Goal: Task Accomplishment & Management: Use online tool/utility

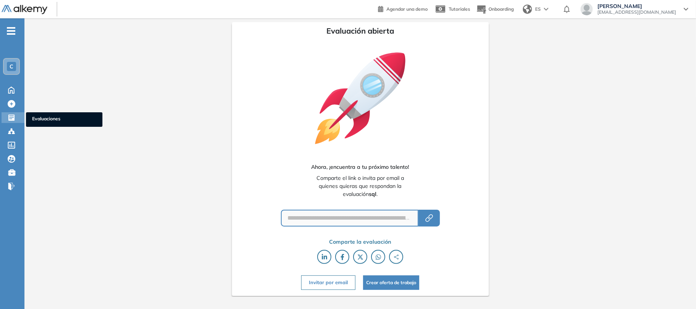
click at [13, 115] on icon at bounding box center [11, 118] width 6 height 6
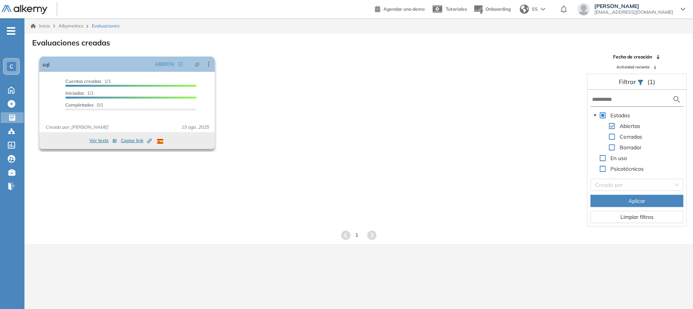
click at [99, 144] on button "Ver tests" at bounding box center [103, 140] width 28 height 9
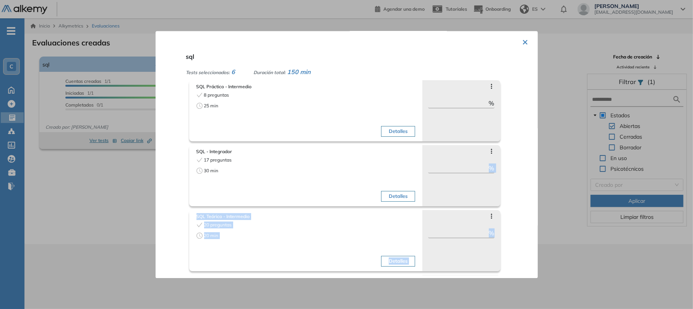
drag, startPoint x: 525, startPoint y: 156, endPoint x: 523, endPoint y: 228, distance: 71.5
click at [523, 228] on div "× sql Tests seleccionados: 6 Duración total: 150 min SQL Práctico - Intermedio …" at bounding box center [347, 154] width 382 height 247
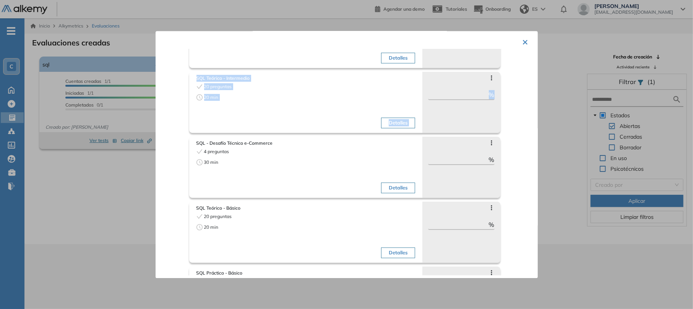
scroll to position [194, 0]
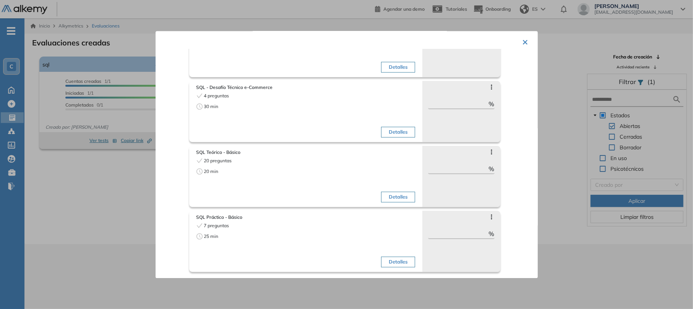
click at [488, 217] on icon at bounding box center [491, 217] width 6 height 6
drag, startPoint x: 510, startPoint y: 226, endPoint x: 523, endPoint y: 225, distance: 13.8
click at [523, 225] on div "sql Tests seleccionados: 6 Duración total: 150 min SQL Práctico - Intermedio 8 …" at bounding box center [356, 162] width 346 height 226
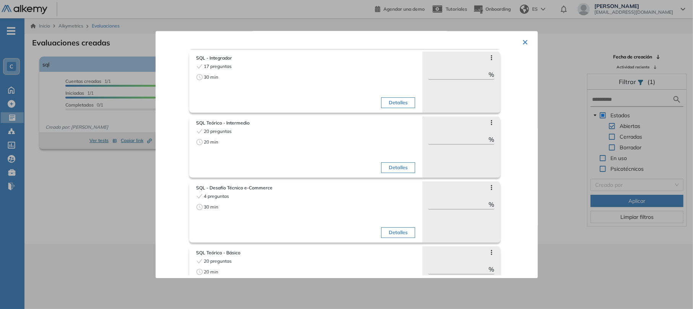
scroll to position [92, 0]
drag, startPoint x: 526, startPoint y: 170, endPoint x: 525, endPoint y: 118, distance: 52.4
click at [525, 118] on div "× sql Tests seleccionados: 6 Duración total: 150 min SQL Práctico - Intermedio …" at bounding box center [347, 154] width 382 height 247
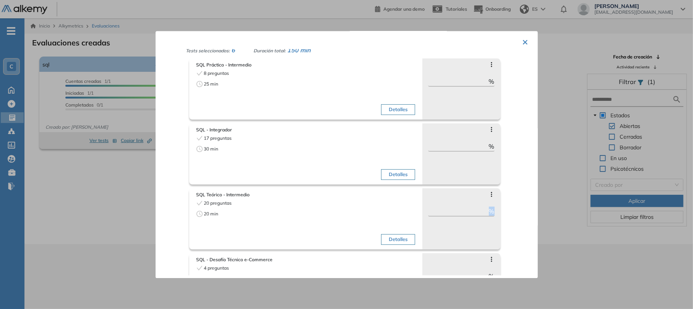
scroll to position [0, 0]
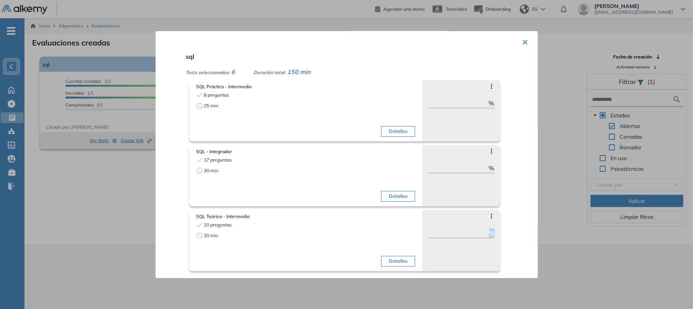
click at [524, 45] on button "×" at bounding box center [525, 41] width 6 height 15
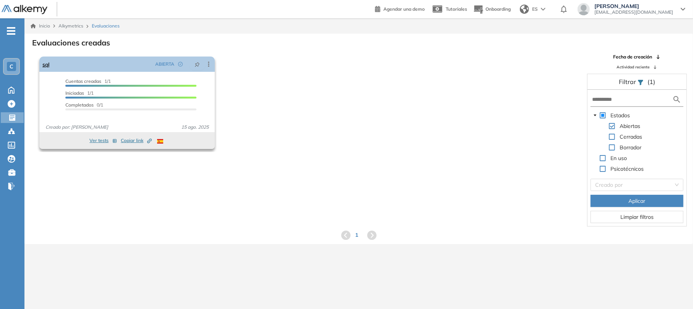
click at [208, 62] on icon at bounding box center [209, 64] width 8 height 8
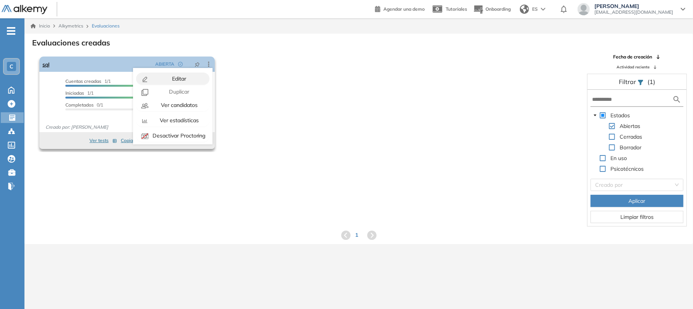
click at [183, 75] on div "Editar" at bounding box center [178, 79] width 56 height 8
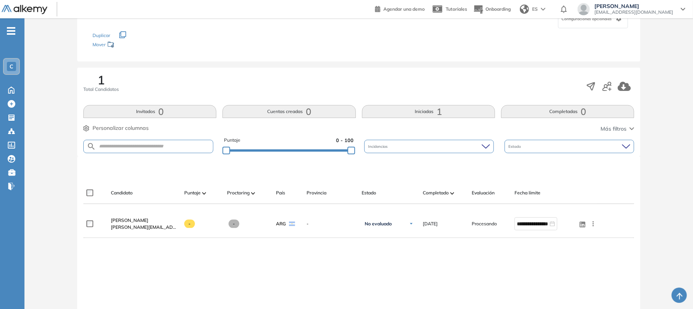
scroll to position [86, 0]
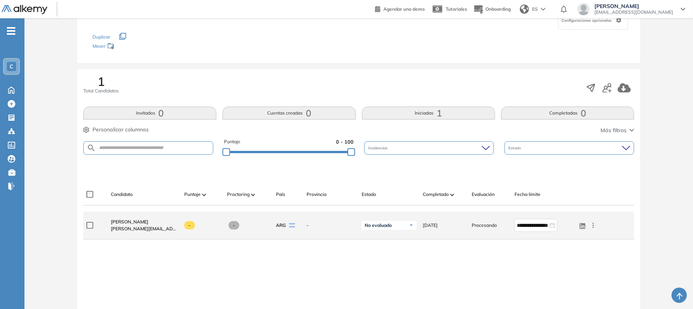
click at [302, 222] on div "-" at bounding box center [327, 225] width 55 height 19
click at [402, 229] on div "No evaluado" at bounding box center [389, 225] width 55 height 9
click at [402, 226] on div "No evaluado" at bounding box center [389, 225] width 55 height 9
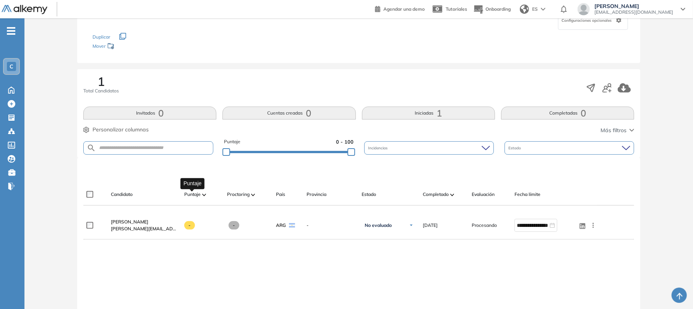
click at [200, 195] on span "Puntaje" at bounding box center [192, 194] width 16 height 7
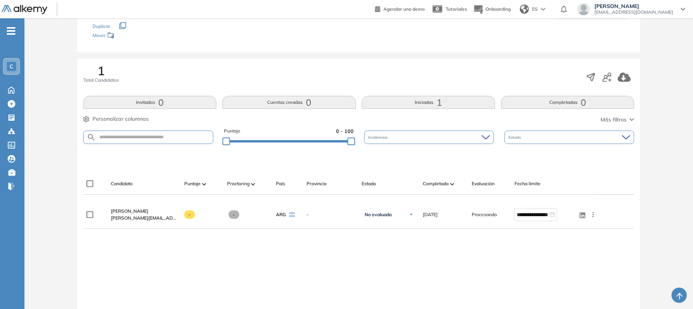
scroll to position [98, 0]
click at [248, 186] on span "Proctoring" at bounding box center [238, 182] width 23 height 7
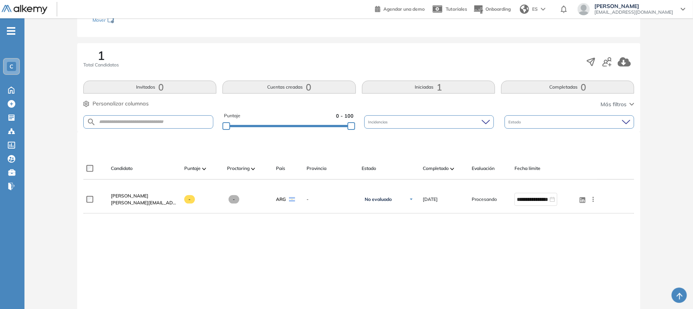
scroll to position [112, 0]
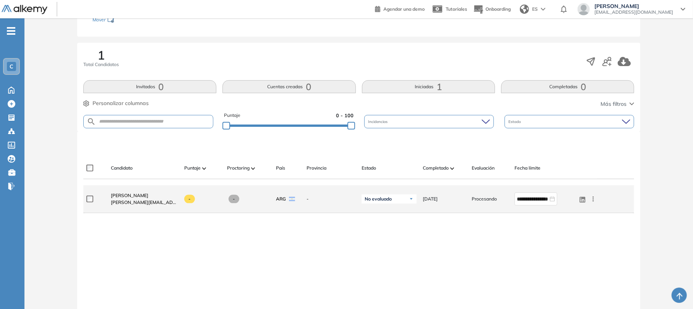
click at [234, 201] on span "-" at bounding box center [234, 199] width 11 height 8
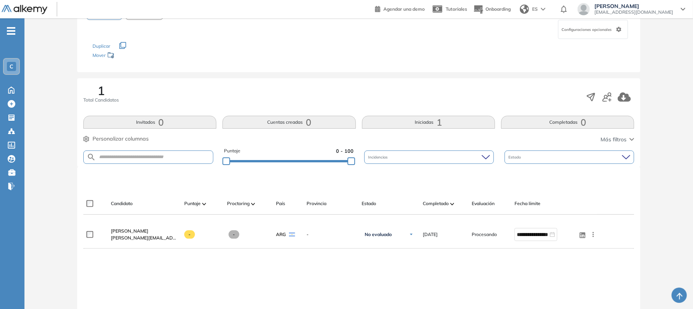
scroll to position [128, 0]
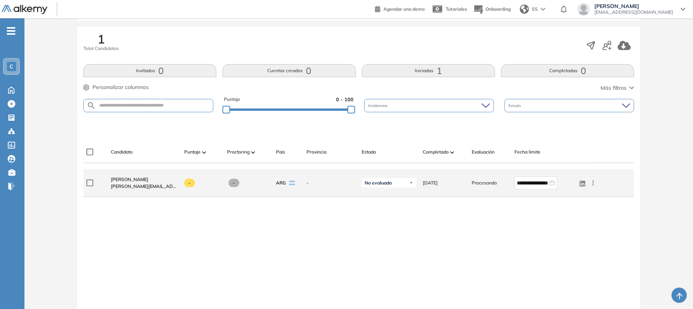
click at [410, 185] on img at bounding box center [411, 183] width 5 height 5
click at [237, 184] on span at bounding box center [234, 183] width 11 height 8
click at [188, 181] on span "-" at bounding box center [189, 183] width 11 height 8
click at [591, 182] on icon at bounding box center [593, 183] width 8 height 8
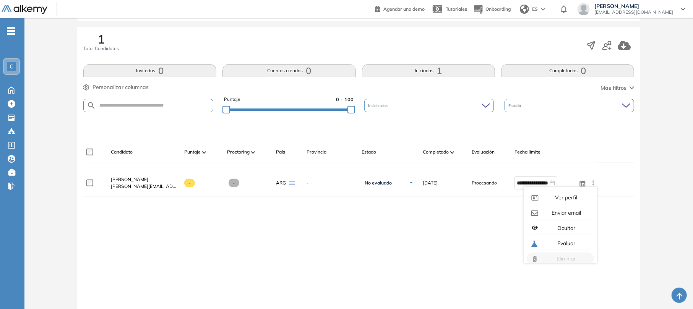
click at [387, 266] on div "**********" at bounding box center [358, 247] width 551 height 156
drag, startPoint x: 387, startPoint y: 266, endPoint x: 170, endPoint y: 135, distance: 254.1
click at [170, 135] on div "**********" at bounding box center [358, 226] width 563 height 222
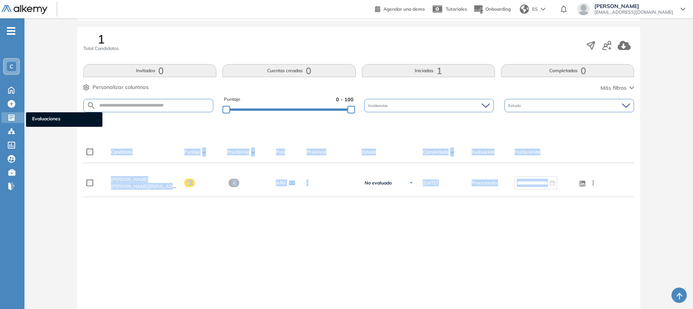
click at [11, 115] on icon at bounding box center [11, 118] width 6 height 6
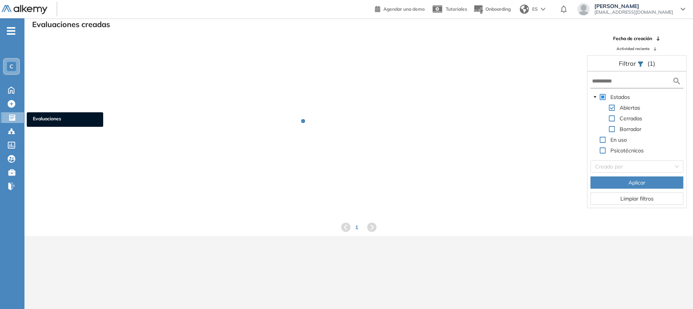
scroll to position [18, 0]
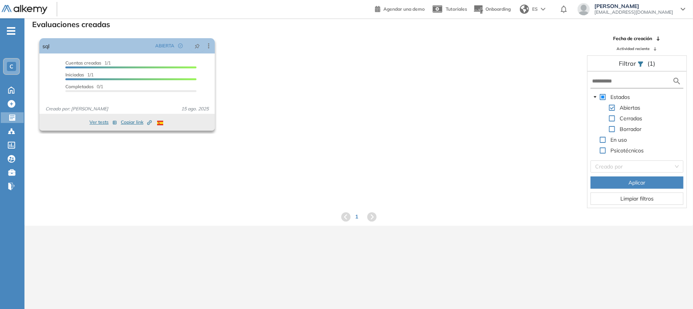
click at [97, 122] on button "Ver tests" at bounding box center [103, 122] width 28 height 9
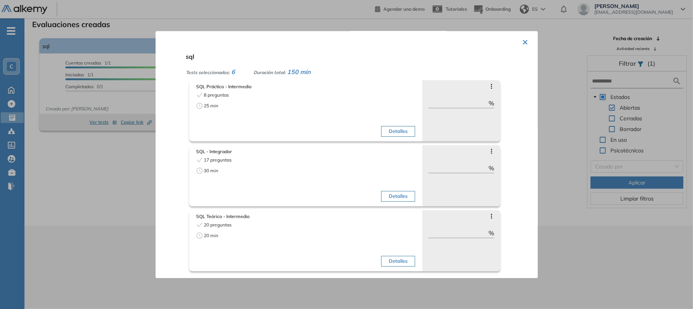
click at [484, 83] on div "Saltar preguntas ** %" at bounding box center [461, 110] width 78 height 61
click at [488, 86] on icon at bounding box center [491, 86] width 6 height 6
click at [338, 118] on div "Detalles" at bounding box center [361, 116] width 107 height 48
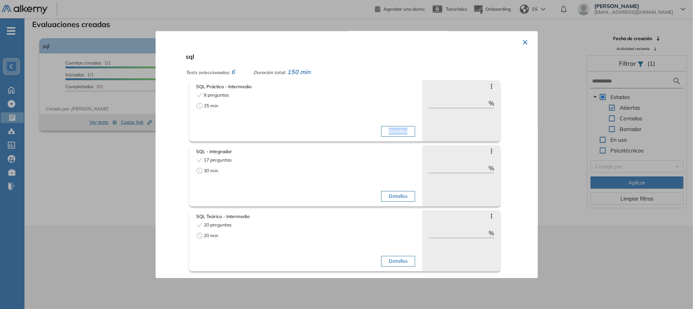
click at [338, 118] on div "Detalles" at bounding box center [361, 116] width 107 height 48
click at [522, 43] on button "×" at bounding box center [525, 41] width 6 height 15
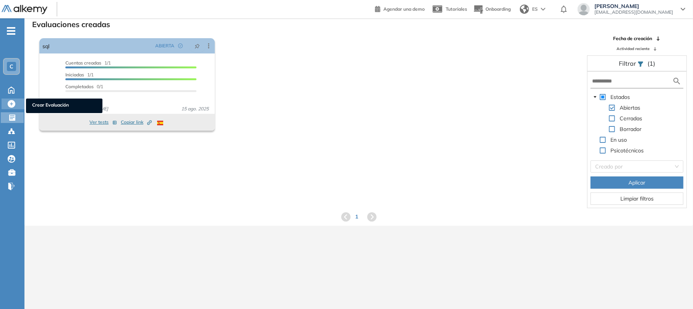
click at [8, 103] on icon at bounding box center [12, 104] width 8 height 8
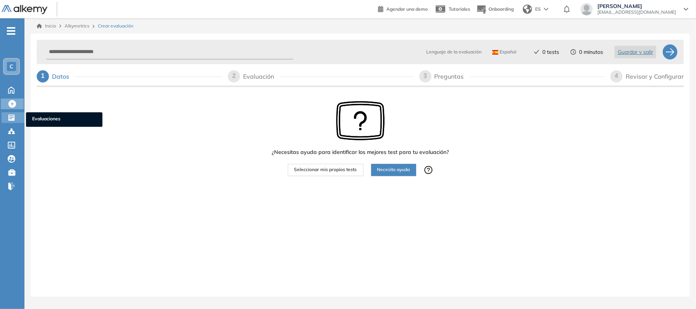
click at [14, 118] on icon at bounding box center [11, 118] width 6 height 6
click at [15, 114] on icon at bounding box center [12, 118] width 8 height 8
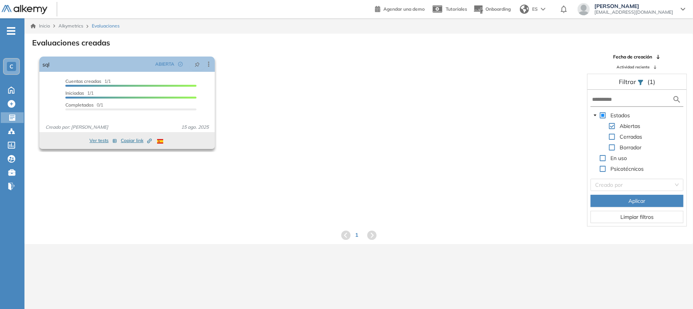
click at [115, 140] on icon "button" at bounding box center [114, 141] width 5 height 5
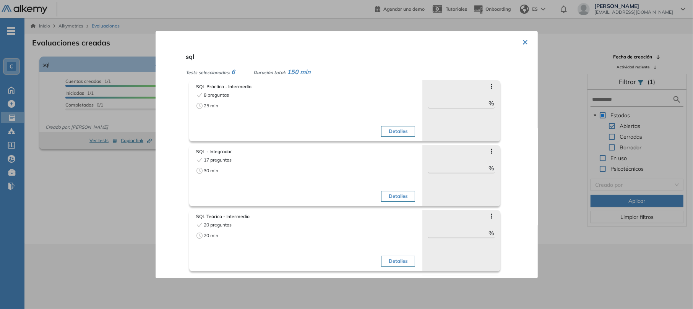
click at [488, 83] on div "Saltar preguntas ** %" at bounding box center [461, 110] width 78 height 61
click at [488, 85] on icon at bounding box center [491, 86] width 6 height 6
click at [523, 41] on button "×" at bounding box center [525, 41] width 6 height 15
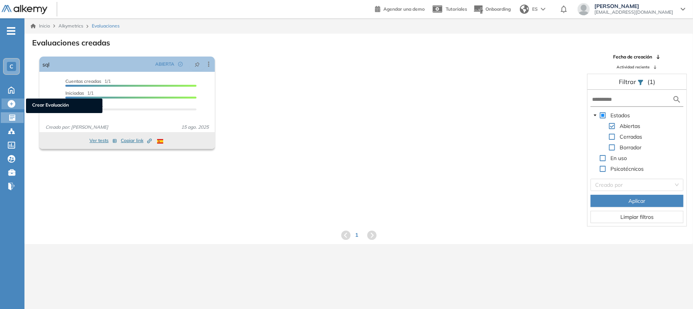
click at [13, 99] on div at bounding box center [12, 103] width 9 height 9
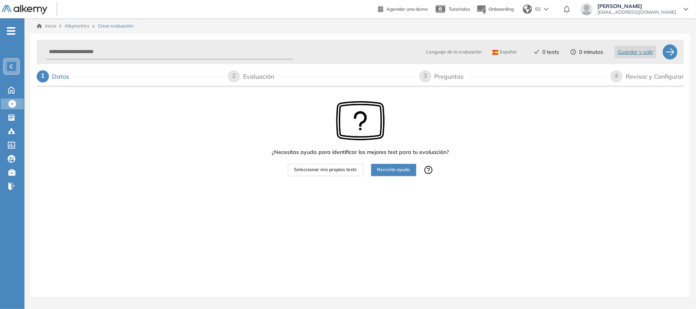
click at [335, 166] on button "Seleccionar mis propios tests" at bounding box center [326, 170] width 76 height 12
click at [337, 172] on span "Seleccionar mis propios tests" at bounding box center [325, 169] width 63 height 7
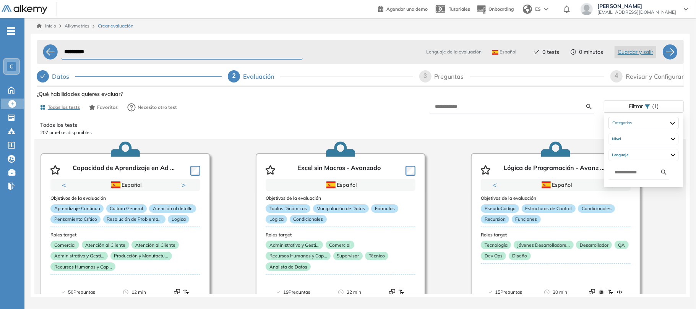
drag, startPoint x: 652, startPoint y: 103, endPoint x: 531, endPoint y: 105, distance: 120.4
click at [531, 105] on div "Filtrar (1)" at bounding box center [522, 106] width 324 height 13
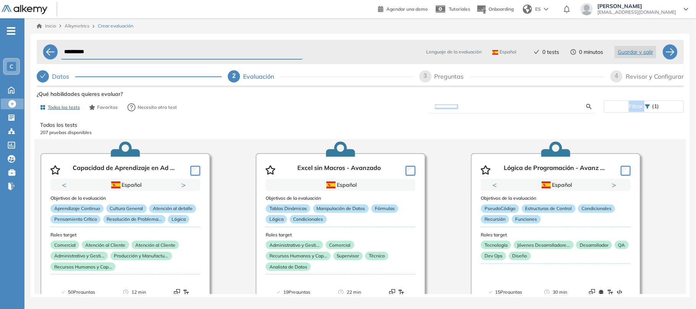
click at [531, 105] on input "text" at bounding box center [511, 106] width 152 height 7
type input "***"
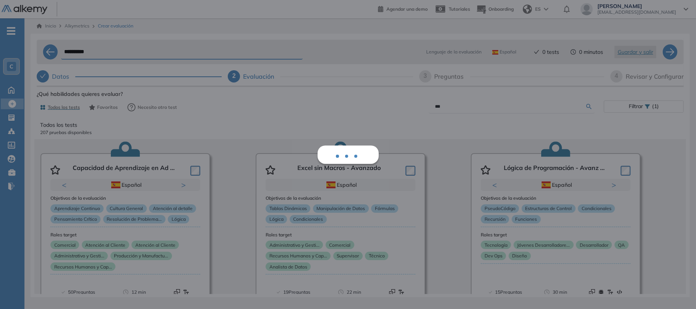
drag, startPoint x: 686, startPoint y: 133, endPoint x: 688, endPoint y: 183, distance: 49.4
click at [684, 183] on div "Todos los tests 207 pruebas disponibles Capacidad de Aprendizaje en Ad ... Prev…" at bounding box center [360, 204] width 647 height 179
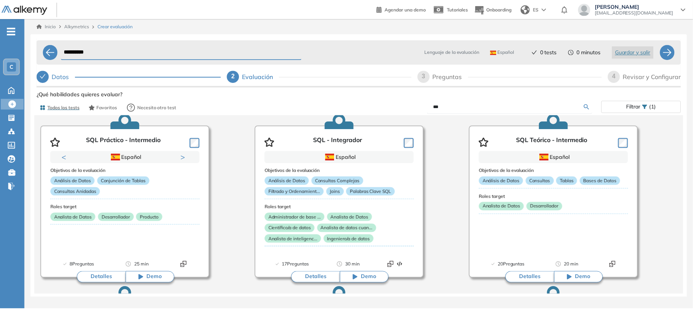
scroll to position [31, 0]
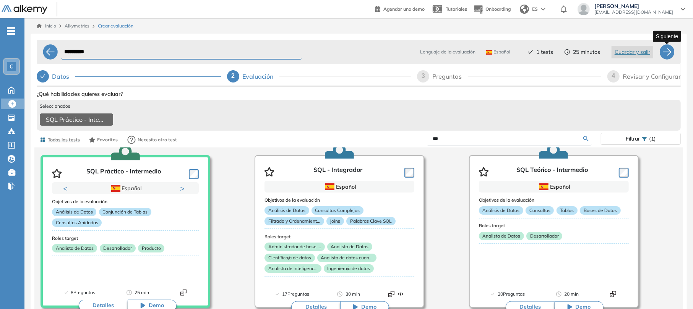
click at [665, 55] on div at bounding box center [666, 51] width 15 height 15
select select "*****"
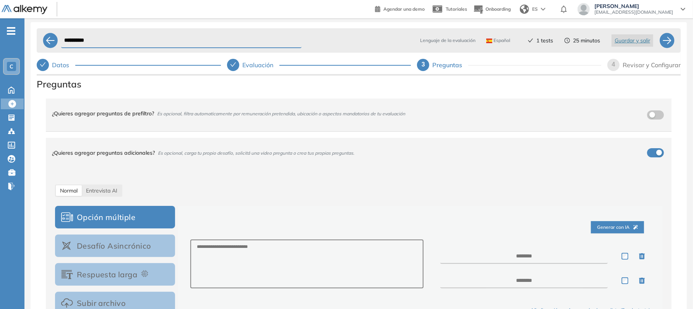
scroll to position [6, 0]
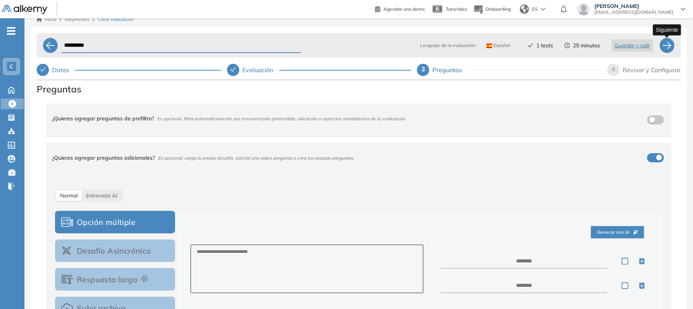
click at [665, 47] on div at bounding box center [666, 45] width 15 height 15
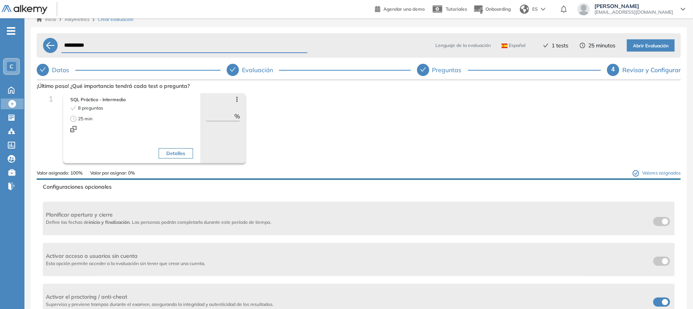
click at [179, 154] on button "Detalles" at bounding box center [176, 153] width 34 height 11
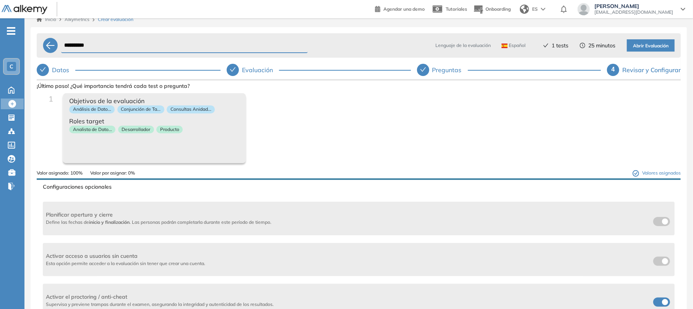
click at [179, 154] on div "Objetivos de la evaluación Análisis de Dato... Conjunción de Ta... Consultas An…" at bounding box center [154, 128] width 183 height 70
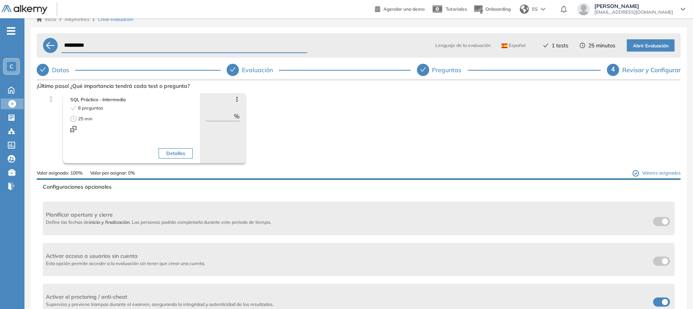
click at [179, 154] on button "Detalles" at bounding box center [176, 153] width 34 height 11
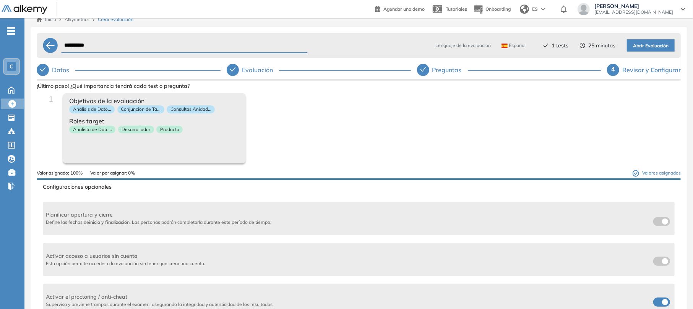
click at [179, 154] on div "Objetivos de la evaluación Análisis de Dato... Conjunción de Ta... Consultas An…" at bounding box center [154, 128] width 183 height 70
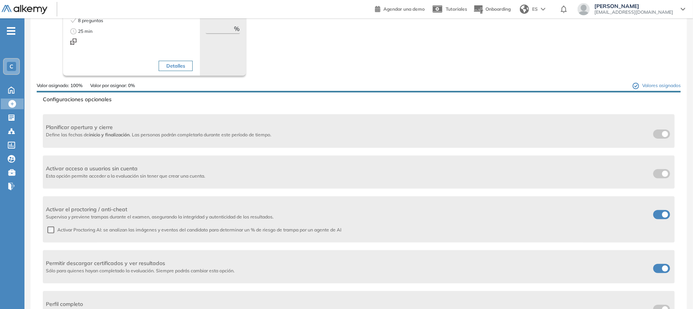
scroll to position [100, 0]
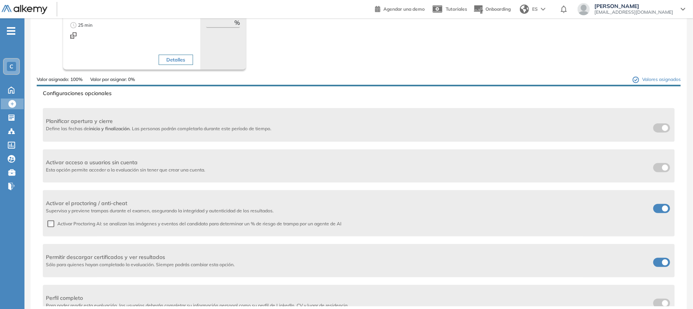
click at [659, 204] on span at bounding box center [656, 207] width 6 height 6
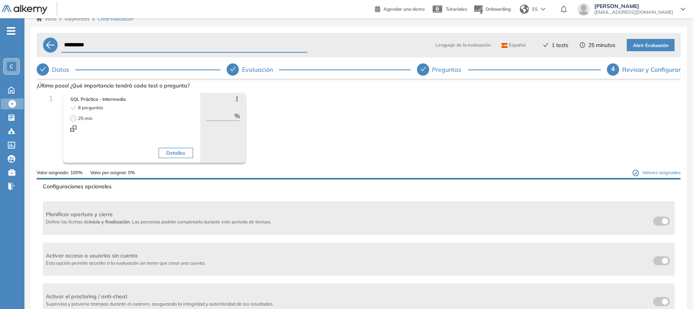
scroll to position [0, 0]
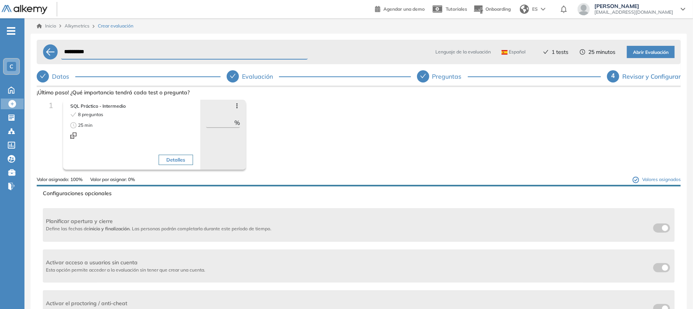
click at [656, 50] on span "Abrir Evaluación" at bounding box center [651, 52] width 36 height 7
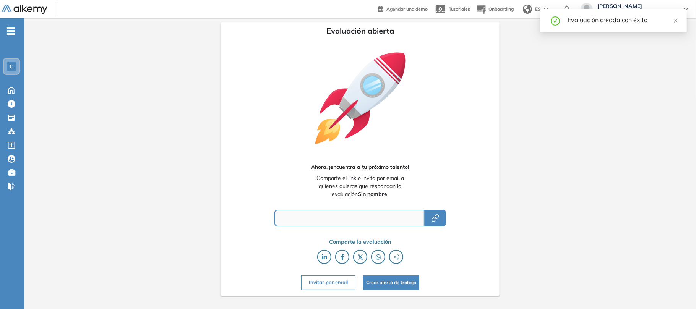
type input "**********"
click at [435, 219] on icon "button" at bounding box center [435, 218] width 9 height 9
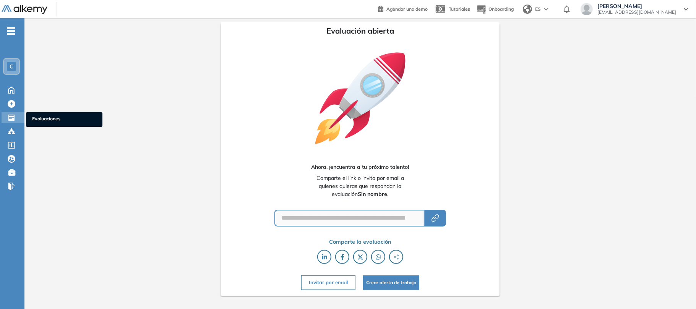
click at [11, 115] on icon at bounding box center [11, 118] width 6 height 6
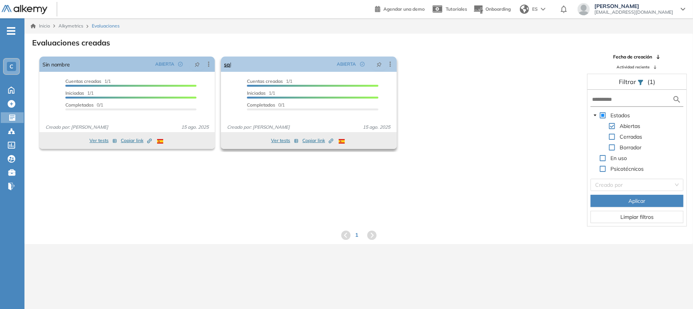
click at [360, 65] on icon "check-circle" at bounding box center [362, 64] width 5 height 5
click at [280, 140] on button "Ver tests" at bounding box center [285, 140] width 28 height 9
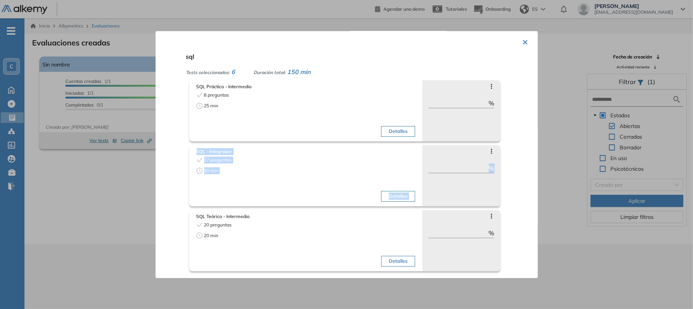
drag, startPoint x: 522, startPoint y: 104, endPoint x: 518, endPoint y: 192, distance: 87.6
click at [518, 192] on div "sql Tests seleccionados: 6 Duración total: 150 min SQL Práctico - Intermedio 8 …" at bounding box center [356, 162] width 346 height 226
click at [522, 41] on button "×" at bounding box center [525, 41] width 6 height 15
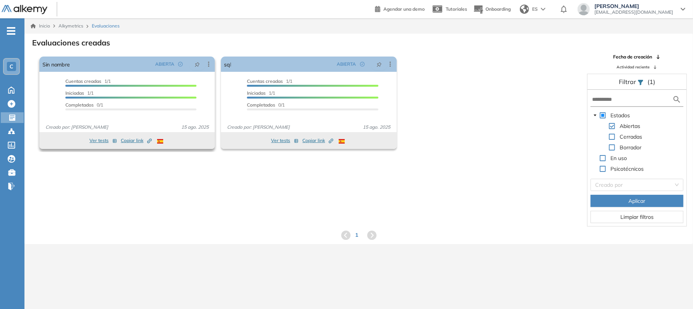
click at [156, 96] on div "Iniciadas 1/1" at bounding box center [130, 94] width 131 height 9
click at [326, 90] on div "Iniciadas 1/1" at bounding box center [312, 94] width 131 height 9
click at [126, 86] on div at bounding box center [130, 86] width 131 height 2
click at [316, 103] on div "Completados 0/1" at bounding box center [312, 106] width 131 height 9
click at [113, 141] on icon "button" at bounding box center [114, 141] width 3 height 3
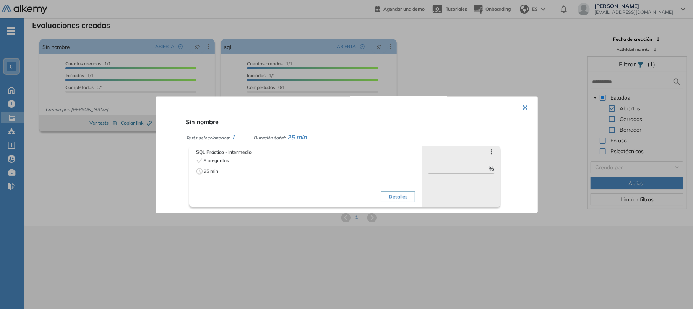
scroll to position [18, 0]
click at [393, 195] on button "Detalles" at bounding box center [398, 196] width 34 height 11
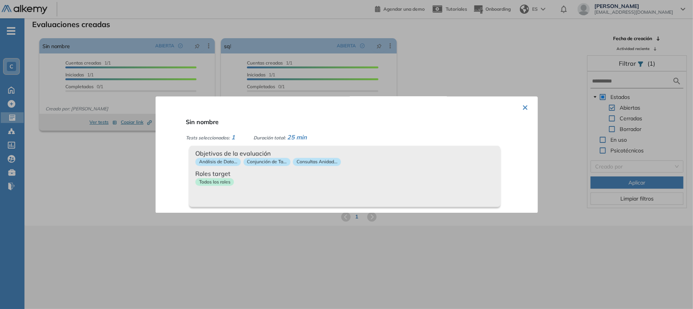
click at [299, 135] on span "25 min" at bounding box center [297, 137] width 20 height 8
click at [524, 109] on button "×" at bounding box center [525, 106] width 6 height 15
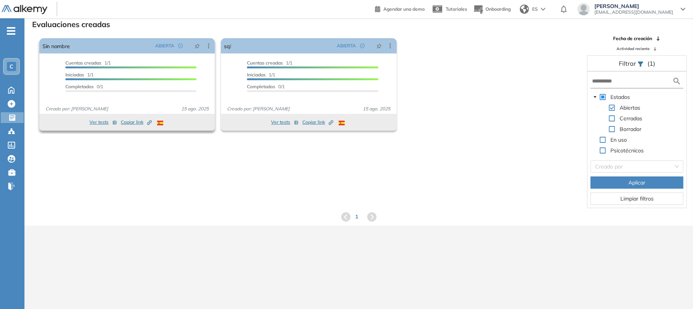
click at [149, 121] on icon "button" at bounding box center [150, 121] width 3 height 3
click at [148, 123] on icon "button" at bounding box center [148, 123] width 3 height 3
click at [193, 71] on div "Cuentas creadas 1/1 Prefiltrados 0/1 Iniciadas 1/1 Completados 0/1" at bounding box center [130, 78] width 131 height 36
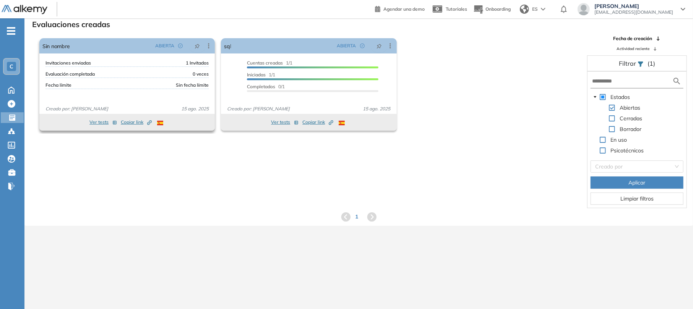
click at [179, 81] on div "Invitaciones enviadas 1 Invitados Evaluación completada 0 veces Fecha límite Si…" at bounding box center [126, 80] width 175 height 40
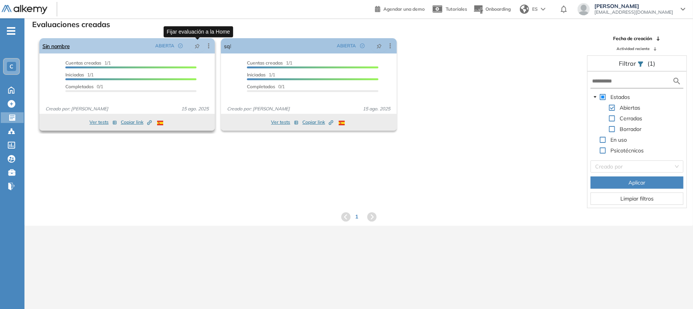
click at [198, 44] on icon "pushpin" at bounding box center [197, 46] width 5 height 5
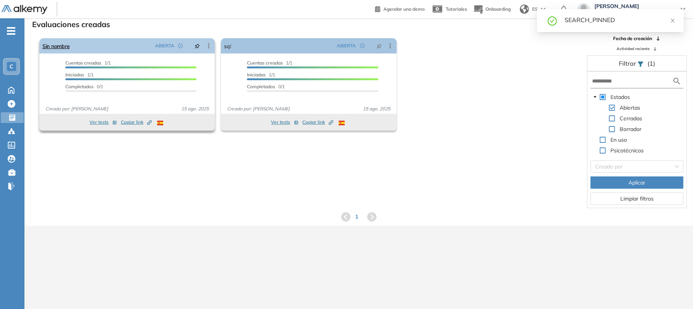
click at [207, 45] on icon at bounding box center [209, 46] width 8 height 8
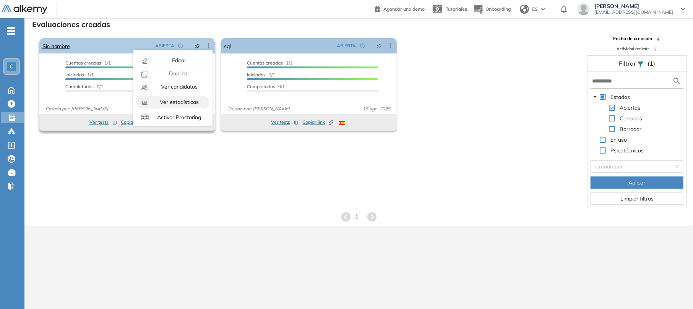
click at [182, 99] on span "Ver estadísticas" at bounding box center [178, 102] width 41 height 7
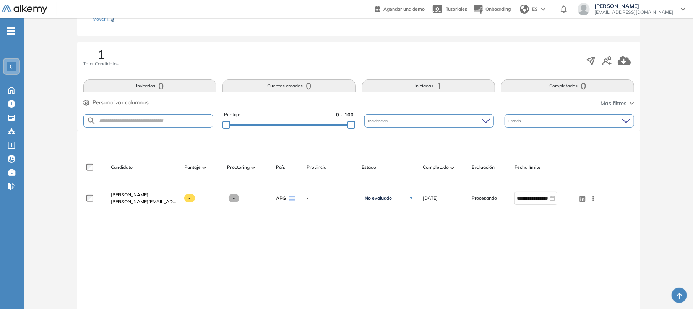
scroll to position [104, 0]
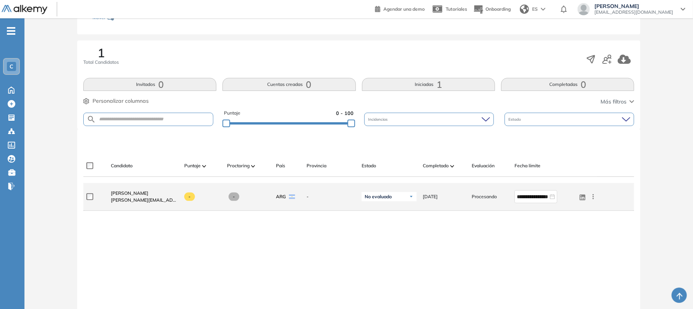
click at [402, 201] on div "No evaluado" at bounding box center [389, 196] width 55 height 9
click at [479, 197] on span "Procesando" at bounding box center [484, 196] width 25 height 7
click at [592, 198] on icon at bounding box center [593, 197] width 8 height 8
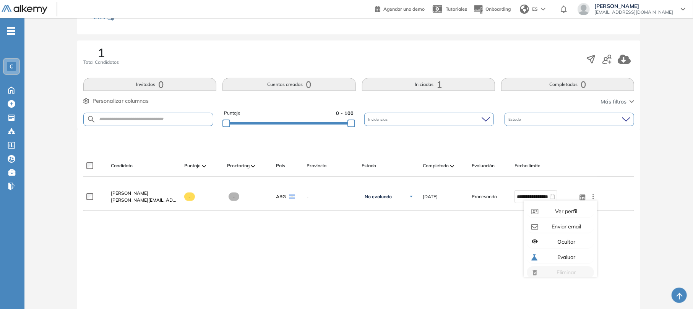
click at [543, 135] on div at bounding box center [360, 142] width 551 height 23
drag, startPoint x: 350, startPoint y: 122, endPoint x: 459, endPoint y: 128, distance: 109.1
click at [459, 128] on div "Puntaje 0 - 100 Incidencias Estado" at bounding box center [358, 119] width 551 height 19
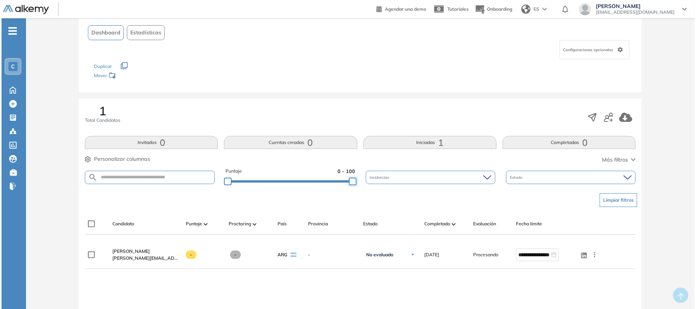
scroll to position [0, 0]
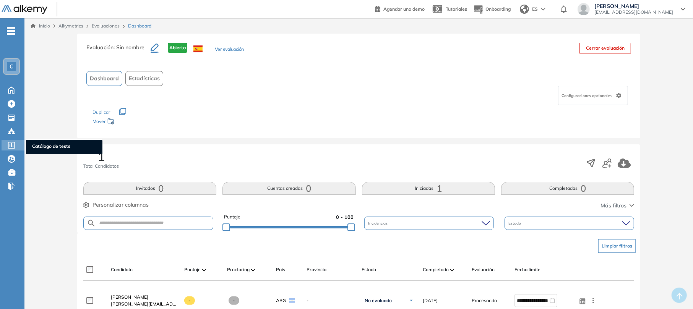
click at [14, 143] on icon at bounding box center [12, 145] width 8 height 7
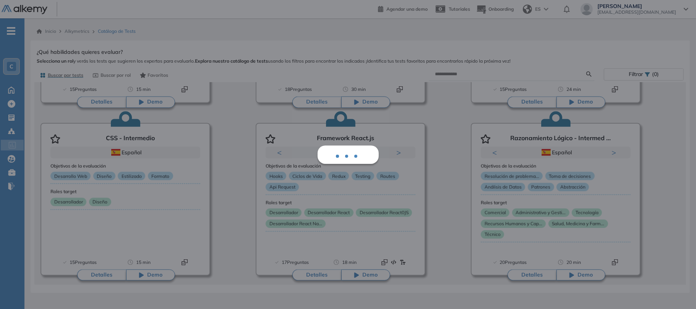
scroll to position [700, 0]
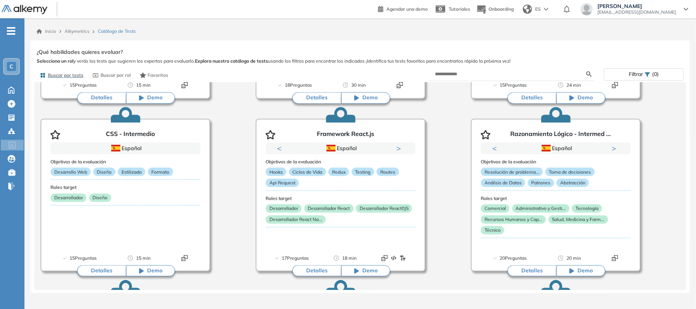
click at [660, 171] on div "Capacidad de Aprendizaje en Ad ... Previous Portugués Español Portugués Español…" at bounding box center [360, 280] width 652 height 1734
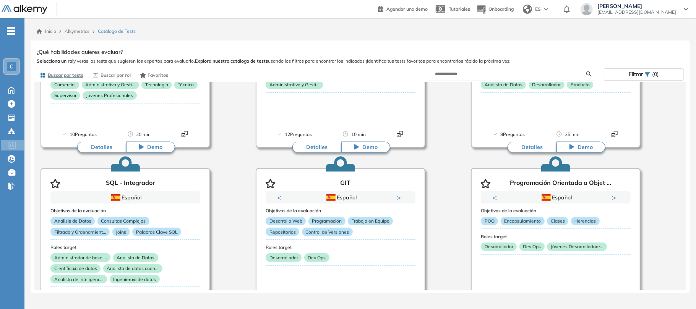
scroll to position [222, 0]
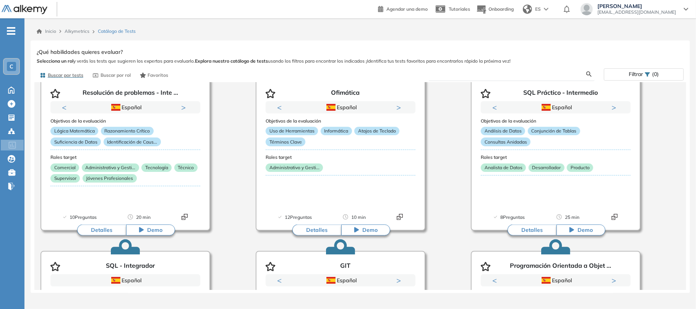
click at [512, 76] on input "text" at bounding box center [511, 74] width 152 height 7
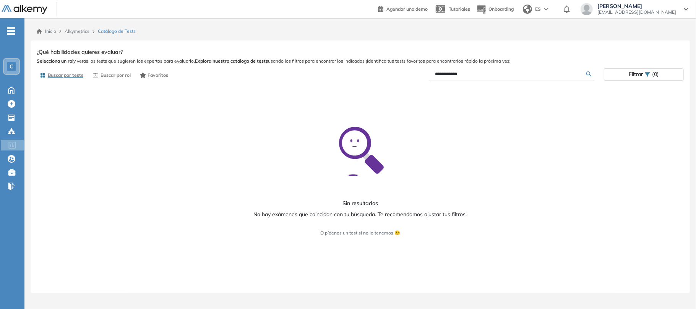
scroll to position [0, 0]
click at [495, 76] on input "**********" at bounding box center [511, 74] width 152 height 7
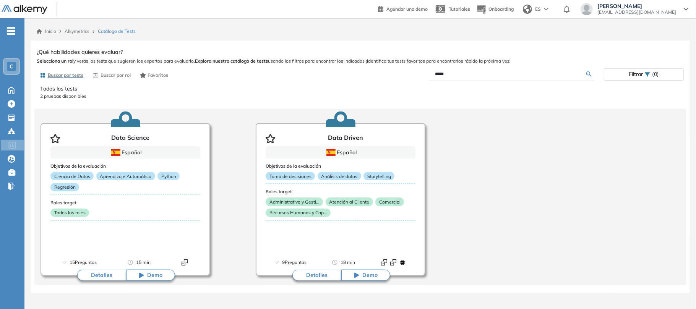
scroll to position [8, 0]
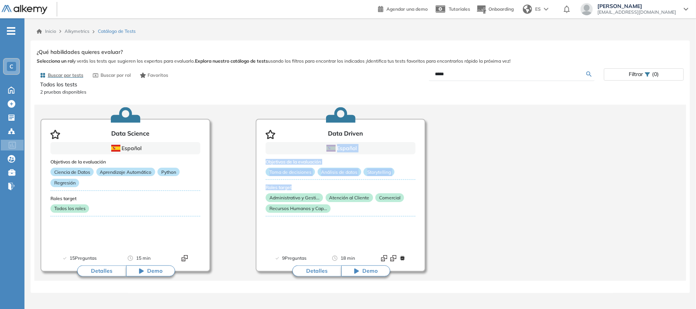
drag, startPoint x: 470, startPoint y: 189, endPoint x: 462, endPoint y: 100, distance: 89.5
click at [462, 100] on div "Todos los tests 2 pruebas disponibles Data Science Español Objetivos de la eval…" at bounding box center [360, 186] width 659 height 207
click at [473, 74] on input "****" at bounding box center [511, 74] width 152 height 7
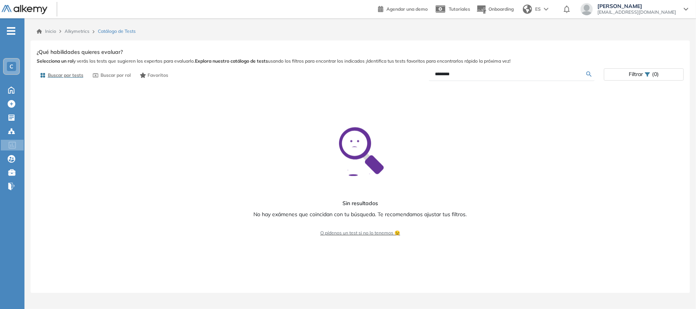
scroll to position [0, 0]
type input "*"
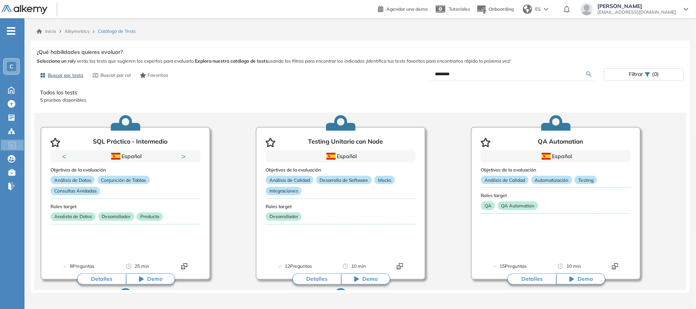
click at [461, 75] on input "********" at bounding box center [511, 74] width 152 height 7
type input "*"
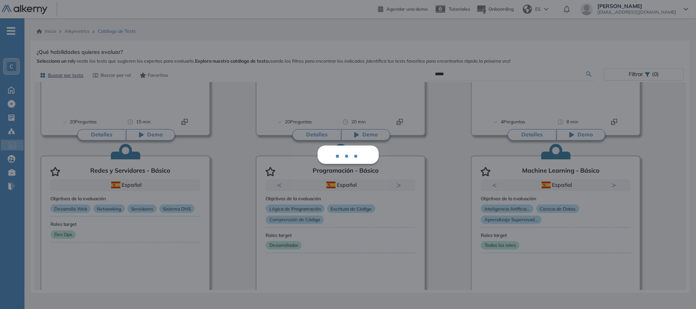
scroll to position [1566, 0]
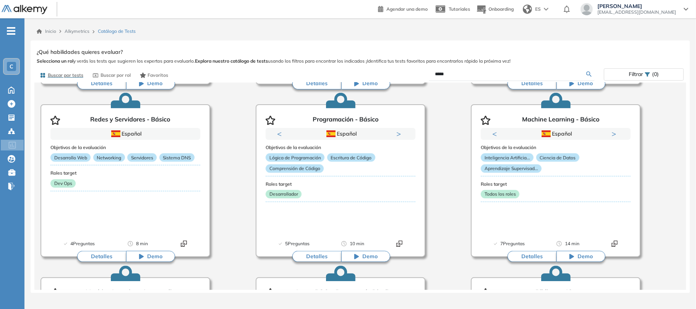
scroll to position [319, 0]
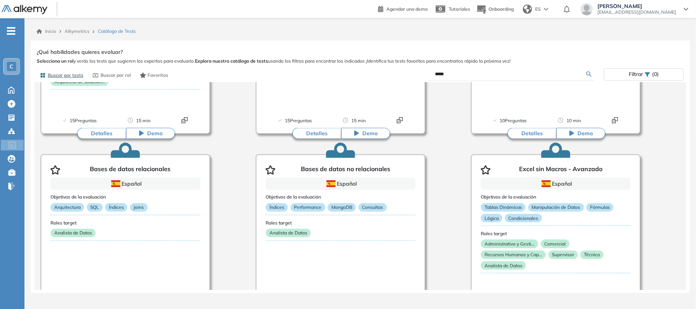
click at [498, 72] on input "*****" at bounding box center [511, 74] width 152 height 7
drag, startPoint x: 474, startPoint y: 76, endPoint x: 307, endPoint y: 49, distance: 168.8
click at [307, 49] on div "Ver preguntas de muestra Demo Experiencia Starter Validado undefined minutos Pr…" at bounding box center [360, 168] width 647 height 243
click at [467, 74] on input "**********" at bounding box center [511, 74] width 152 height 7
click at [464, 75] on input "**********" at bounding box center [511, 74] width 152 height 7
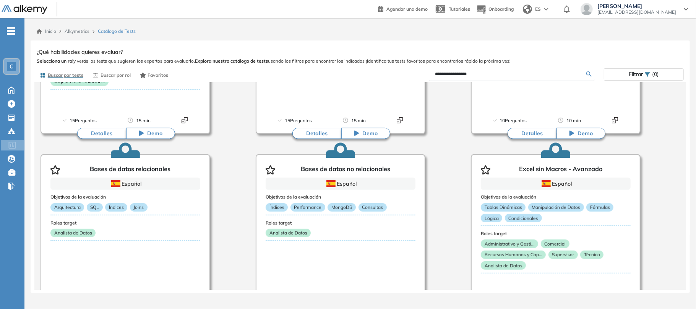
click at [587, 73] on div "**********" at bounding box center [360, 168] width 647 height 243
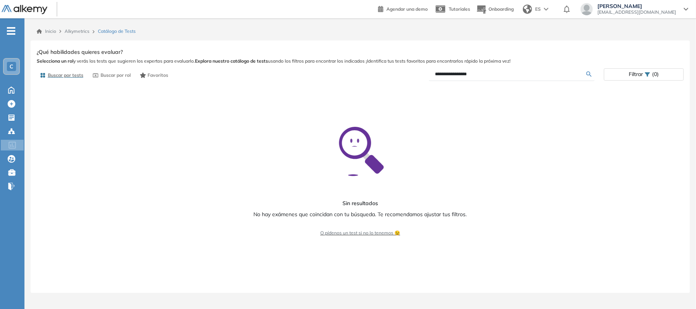
scroll to position [0, 0]
drag, startPoint x: 517, startPoint y: 73, endPoint x: 393, endPoint y: 67, distance: 123.6
click at [393, 67] on div "**********" at bounding box center [360, 168] width 647 height 243
type input "*"
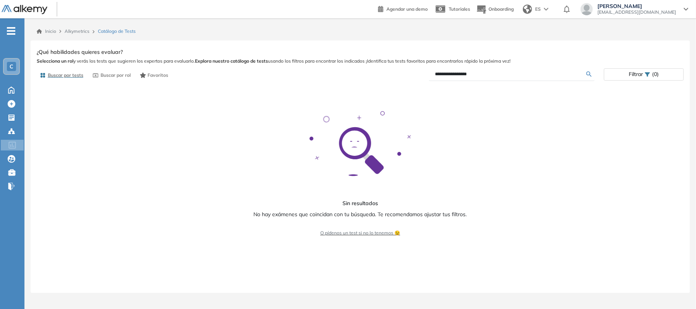
type input "**********"
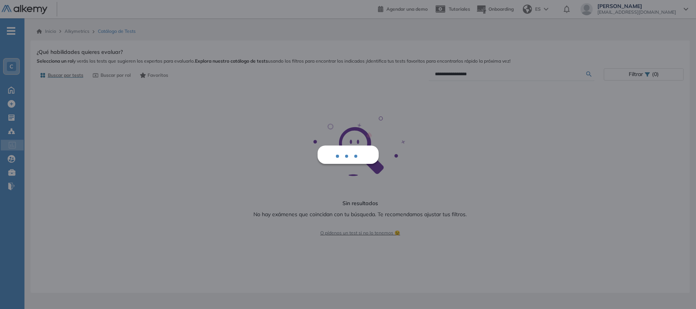
click at [588, 73] on div "**********" at bounding box center [360, 168] width 647 height 243
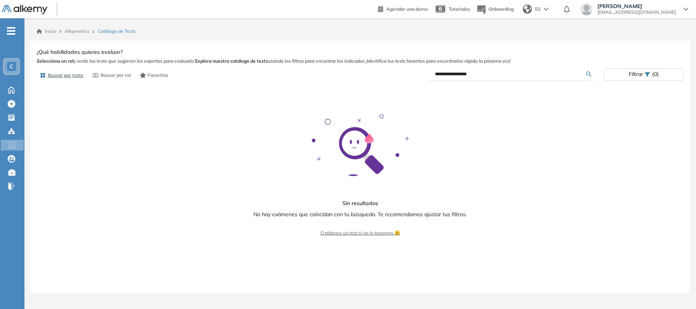
click at [588, 73] on icon at bounding box center [588, 73] width 5 height 5
click at [531, 75] on input "**********" at bounding box center [511, 74] width 152 height 7
drag, startPoint x: 531, startPoint y: 75, endPoint x: 393, endPoint y: 77, distance: 138.4
click at [393, 77] on div "**********" at bounding box center [482, 74] width 244 height 13
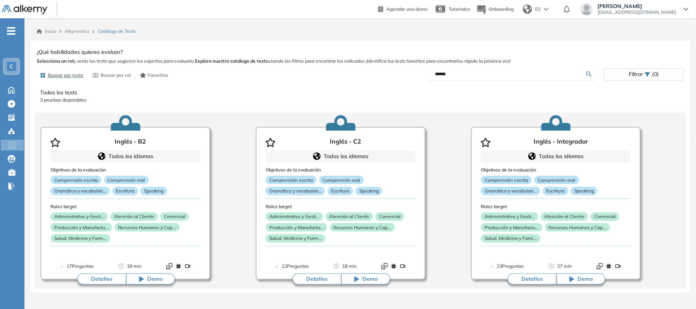
click at [492, 75] on input "******" at bounding box center [511, 74] width 152 height 7
click at [482, 73] on input "******" at bounding box center [511, 74] width 152 height 7
type input "*"
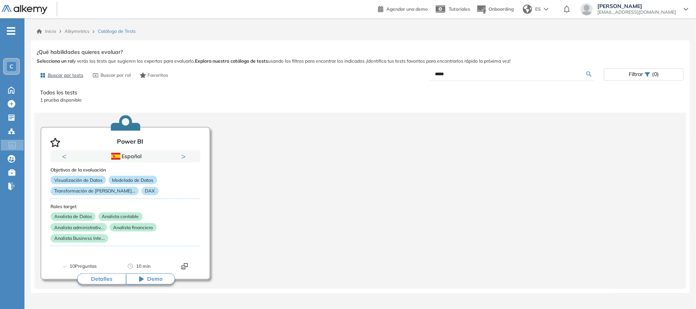
click at [457, 74] on input "*****" at bounding box center [511, 74] width 152 height 7
type input "*"
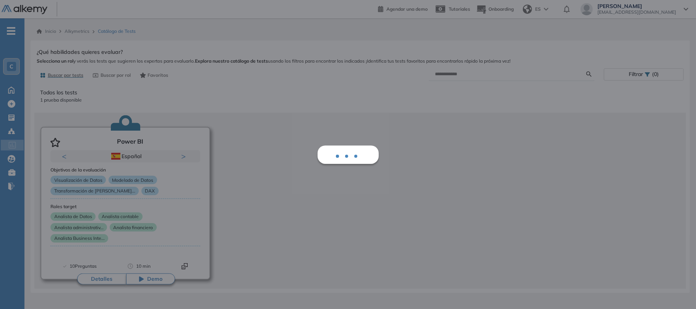
click at [68, 216] on div "Todos los tests 1 prueba disponible Power BI Previous Portugués Español Portugu…" at bounding box center [360, 186] width 647 height 207
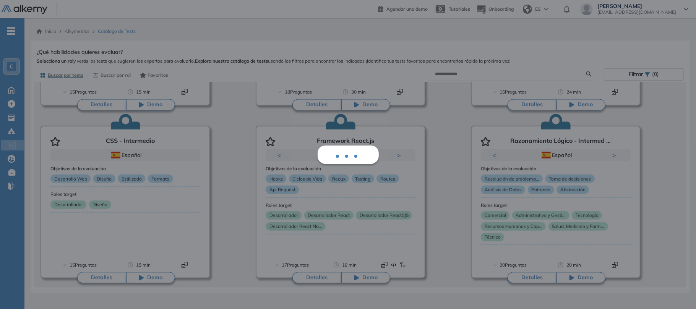
scroll to position [700, 0]
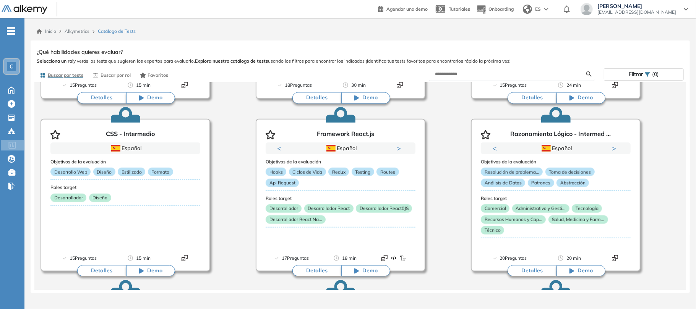
click at [456, 167] on div "Capacidad de Aprendizaje en Ad ... Previous Portugués Español Portugués Español…" at bounding box center [360, 280] width 652 height 1734
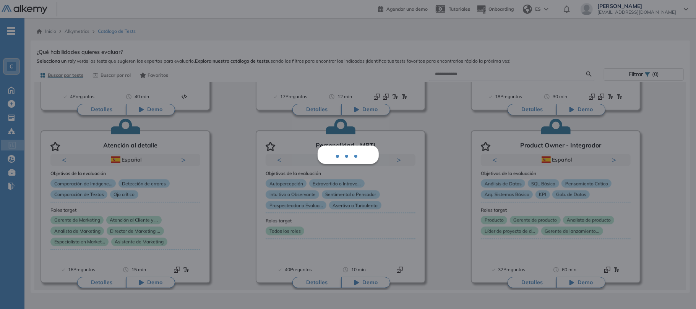
scroll to position [1566, 0]
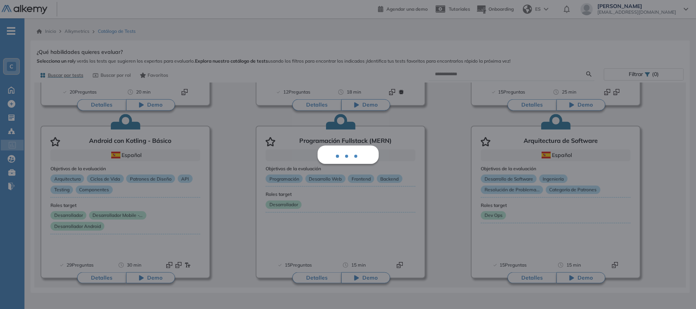
scroll to position [2431, 0]
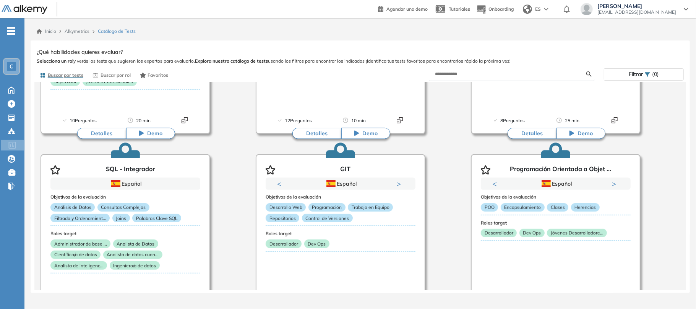
scroll to position [0, 0]
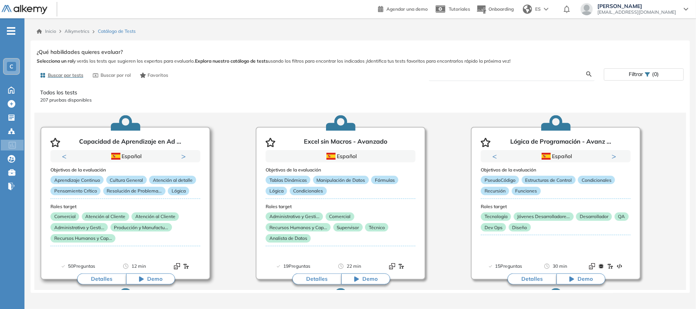
click at [528, 74] on input "text" at bounding box center [511, 74] width 152 height 7
click at [591, 76] on div "Ver preguntas de muestra Demo Experiencia Starter Validado undefined minutos Pr…" at bounding box center [360, 168] width 647 height 243
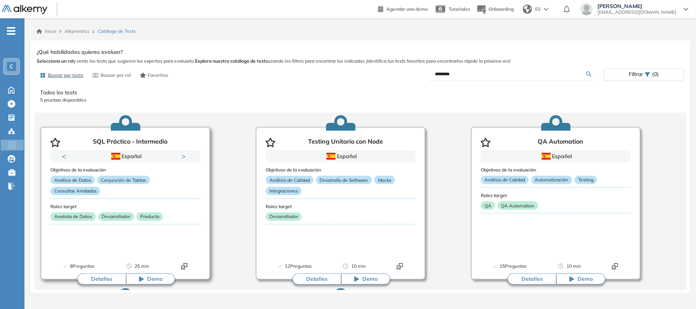
click at [486, 76] on input "********" at bounding box center [511, 74] width 152 height 7
type input "*"
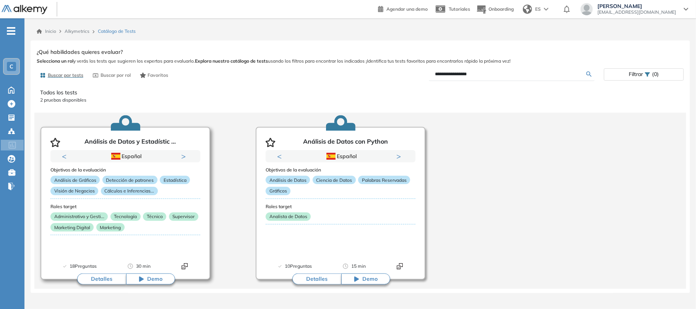
drag, startPoint x: 481, startPoint y: 75, endPoint x: 378, endPoint y: 72, distance: 102.9
click at [378, 72] on div "**********" at bounding box center [482, 74] width 244 height 13
type input "******"
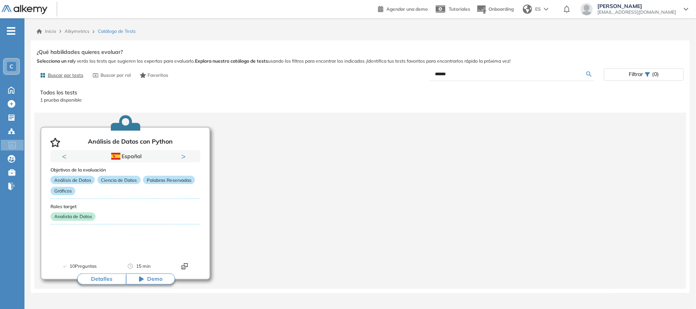
drag, startPoint x: 473, startPoint y: 74, endPoint x: 346, endPoint y: 65, distance: 127.6
click at [346, 65] on div "Ver preguntas de muestra Demo Experiencia Starter Validado undefined minutos Pr…" at bounding box center [360, 168] width 647 height 243
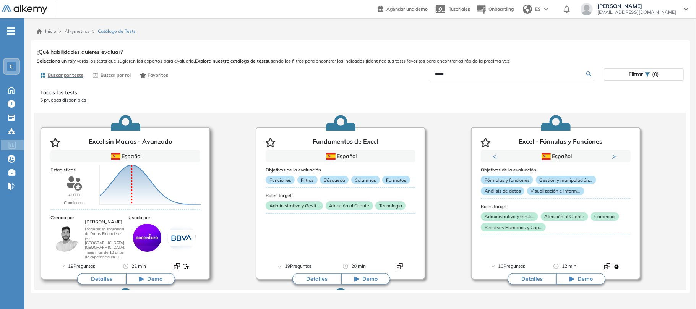
click at [105, 276] on button "Detalles" at bounding box center [101, 279] width 49 height 11
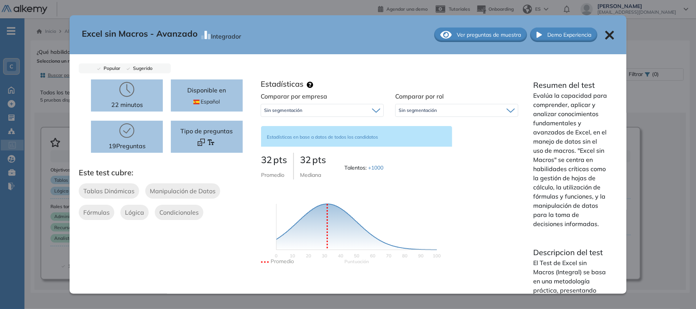
click at [605, 34] on icon at bounding box center [609, 35] width 9 height 9
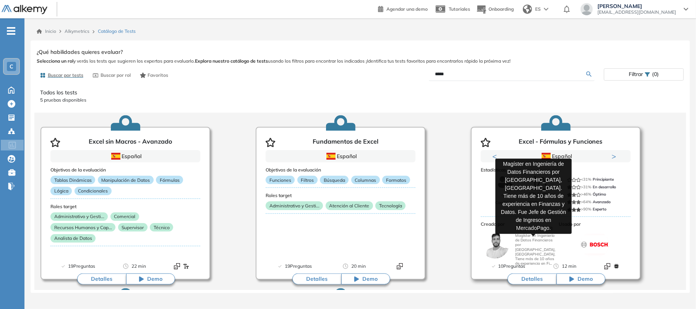
click at [539, 240] on p "Magíster en Ingeniería de Datos Financieros por [GEOGRAPHIC_DATA], [GEOGRAPHIC_…" at bounding box center [535, 248] width 41 height 29
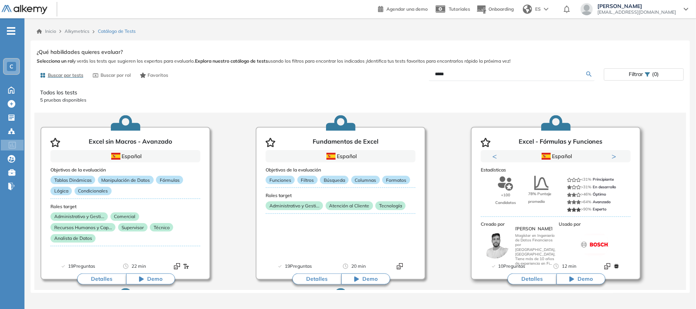
click at [523, 279] on button "Detalles" at bounding box center [532, 279] width 49 height 11
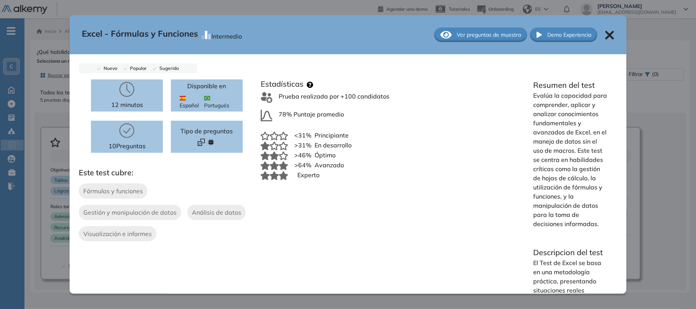
click at [496, 34] on span "Ver preguntas de muestra" at bounding box center [489, 35] width 64 height 8
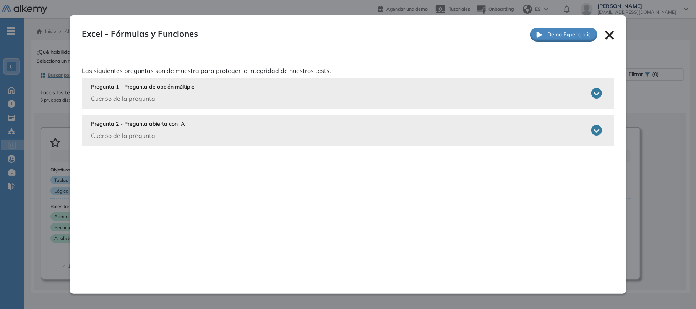
click at [595, 91] on icon at bounding box center [596, 93] width 11 height 11
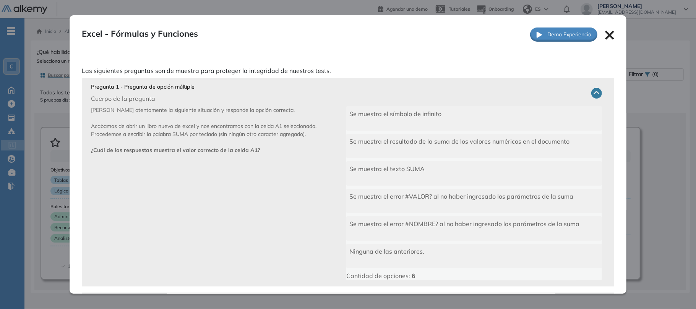
click at [605, 37] on icon at bounding box center [609, 35] width 9 height 9
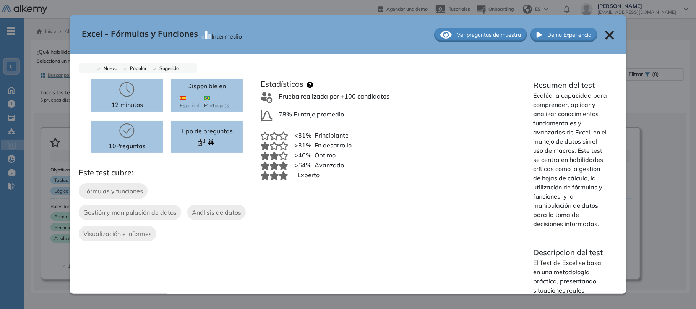
click at [605, 37] on icon at bounding box center [609, 35] width 9 height 9
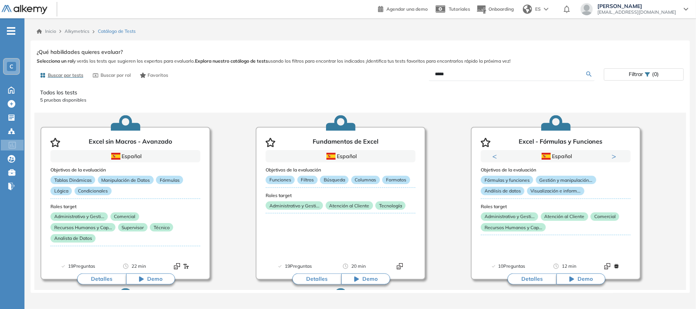
click at [469, 74] on input "*****" at bounding box center [511, 74] width 152 height 7
type input "*"
type input "***"
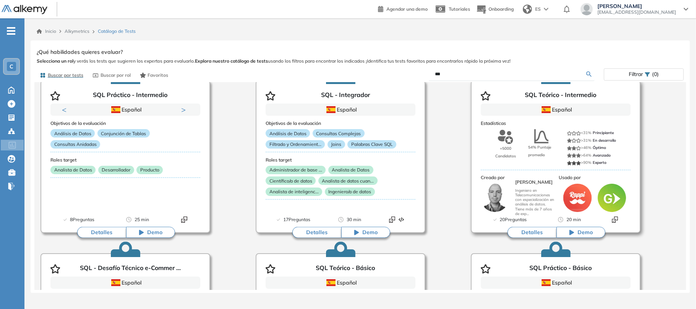
scroll to position [34, 0]
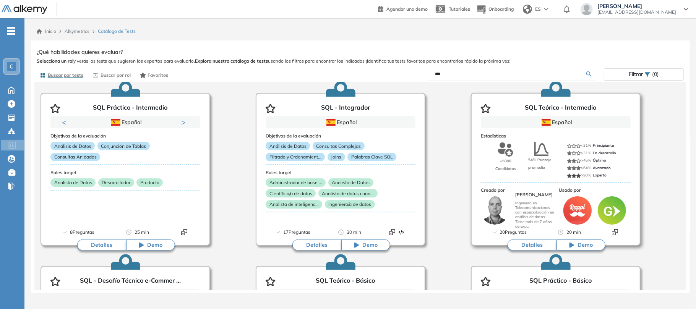
click at [528, 150] on div "54% Puntaje promedio" at bounding box center [541, 156] width 27 height 29
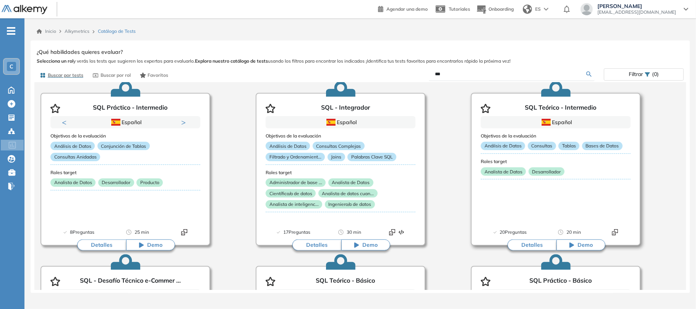
click at [514, 144] on p "Análisis de Datos" at bounding box center [503, 146] width 44 height 8
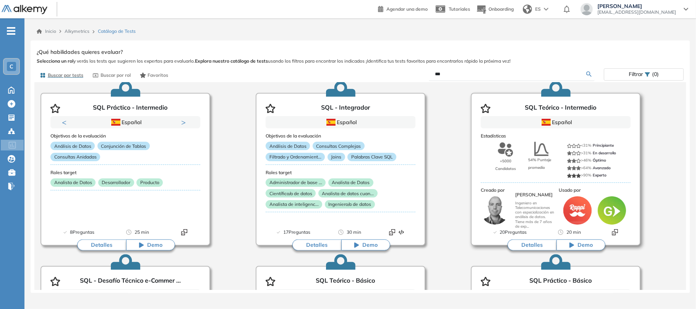
click at [572, 151] on span at bounding box center [574, 153] width 14 height 5
click at [536, 245] on button "Detalles" at bounding box center [532, 245] width 49 height 11
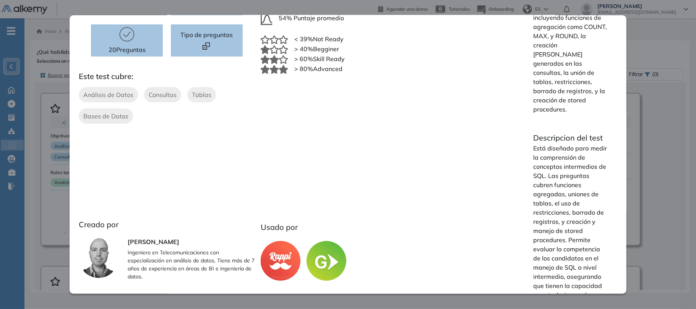
scroll to position [0, 0]
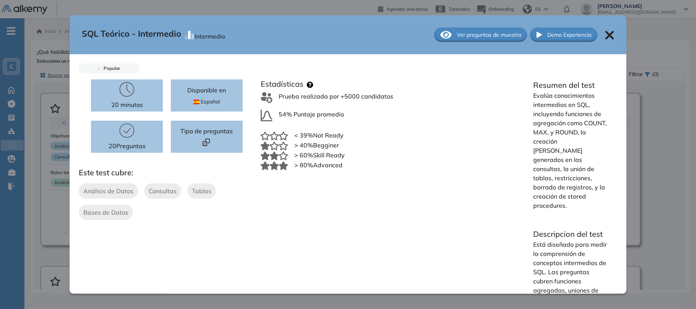
click at [605, 35] on icon at bounding box center [609, 35] width 9 height 9
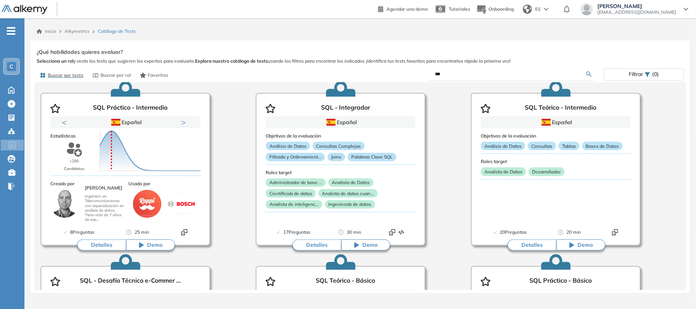
click at [179, 170] on article "SQL Práctico - Intermedio Previous Portugués Español Portugués Español Portugué…" at bounding box center [126, 169] width 170 height 153
click at [161, 141] on icon "Puntuación 0 10 20 30 40 50 60 70 80 90 100 Promedio" at bounding box center [150, 151] width 107 height 46
click at [99, 245] on button "Detalles" at bounding box center [101, 245] width 49 height 11
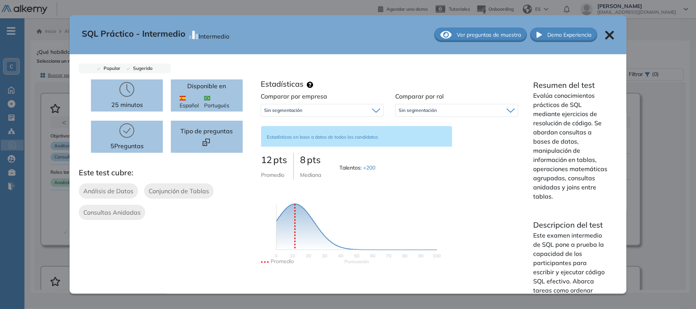
click at [586, 152] on p "Evalúa conocimientos prácticos de SQL mediante ejercicios de resolución de códi…" at bounding box center [570, 146] width 75 height 110
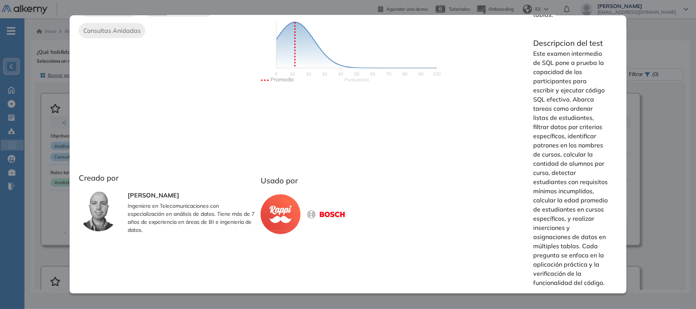
scroll to position [190, 0]
click at [566, 118] on p "Este examen intermedio de SQL pone a prueba la capacidad de los participantes p…" at bounding box center [570, 168] width 75 height 239
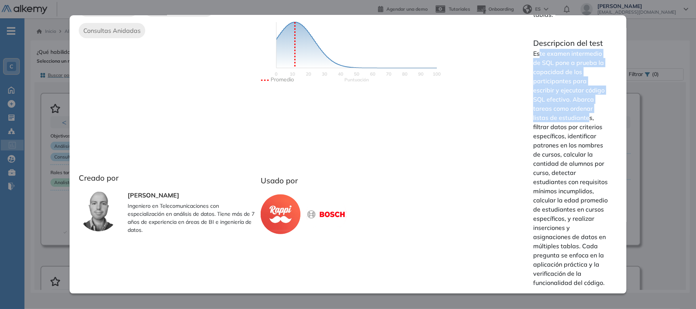
drag, startPoint x: 535, startPoint y: 42, endPoint x: 586, endPoint y: 113, distance: 87.4
click at [586, 113] on p "Este examen intermedio de SQL pone a prueba la capacidad de los participantes p…" at bounding box center [570, 168] width 75 height 239
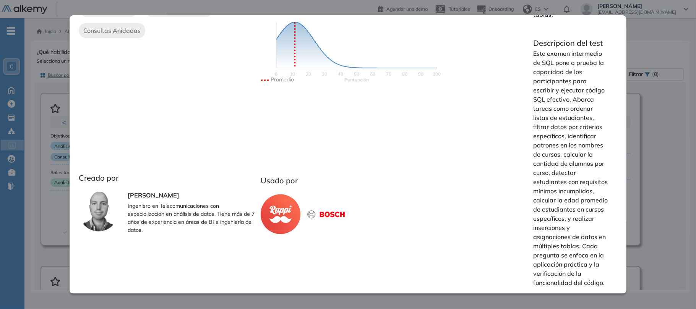
click at [570, 118] on p "Este examen intermedio de SQL pone a prueba la capacidad de los participantes p…" at bounding box center [570, 168] width 75 height 239
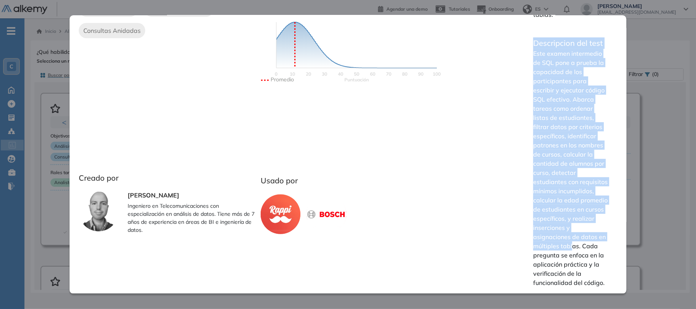
drag, startPoint x: 529, startPoint y: 31, endPoint x: 579, endPoint y: 245, distance: 220.0
click at [579, 245] on div "Resumen del test Evalúa conocimientos prácticos de SQL mediante ejercicios de r…" at bounding box center [570, 96] width 93 height 396
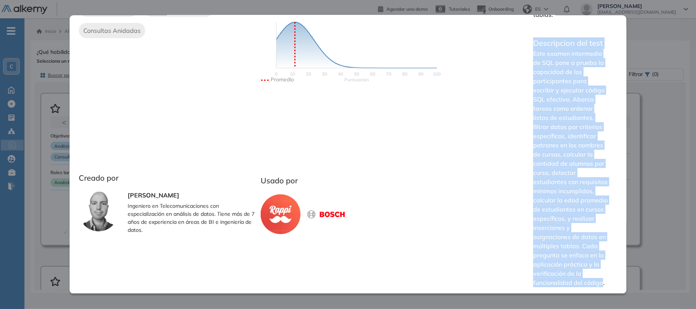
copy div "Descripcion del test Este examen intermedio de SQL pone a prueba la capacidad d…"
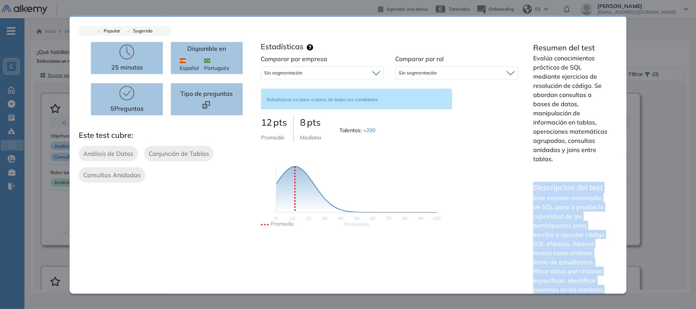
scroll to position [0, 0]
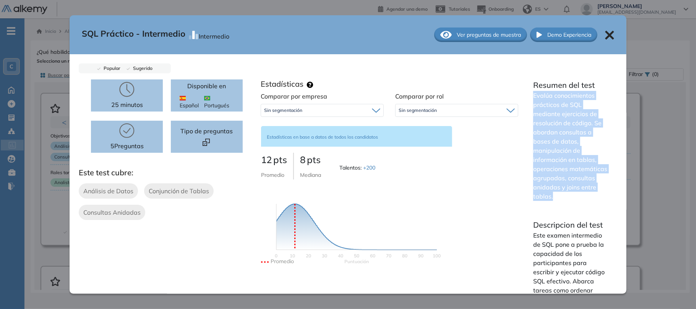
drag, startPoint x: 583, startPoint y: 196, endPoint x: 531, endPoint y: 95, distance: 114.2
click at [533, 95] on p "Evalúa conocimientos prácticos de SQL mediante ejercicios de resolución de códi…" at bounding box center [570, 146] width 75 height 110
copy p "Evalúa conocimientos prácticos de SQL mediante ejercicios de resolución de códi…"
click at [208, 144] on img at bounding box center [206, 142] width 7 height 7
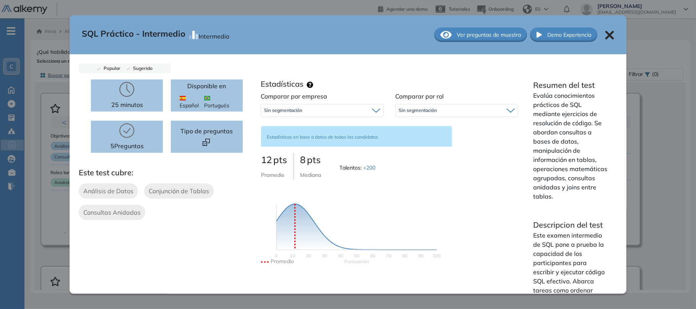
click at [222, 235] on div "25 minutos 5 Preguntas Disponible en Español Portugués Tipo de preguntas Este t…" at bounding box center [167, 248] width 176 height 337
click at [312, 159] on span "pts" at bounding box center [314, 159] width 14 height 11
click at [491, 109] on div "Sin segmentación" at bounding box center [457, 110] width 122 height 12
click at [449, 127] on div "Perfiles sin rol definido" at bounding box center [457, 127] width 122 height 14
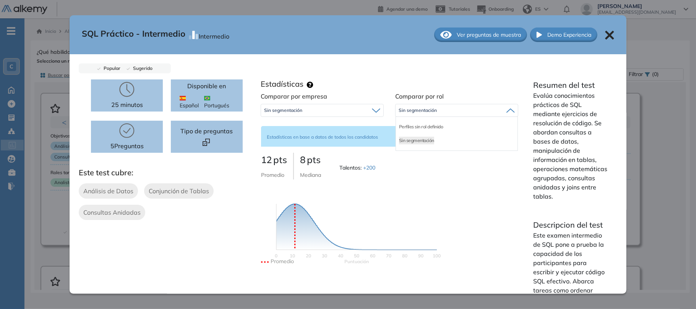
click at [449, 127] on div "Perfiles sin rol definido" at bounding box center [457, 127] width 122 height 14
click at [358, 108] on div "Sin segmentación" at bounding box center [322, 110] width 122 height 12
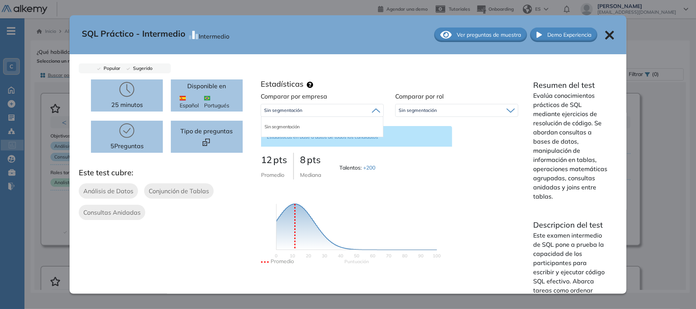
click at [358, 108] on div "Sin segmentación" at bounding box center [322, 110] width 122 height 12
click at [495, 34] on span "Ver preguntas de muestra" at bounding box center [489, 35] width 64 height 8
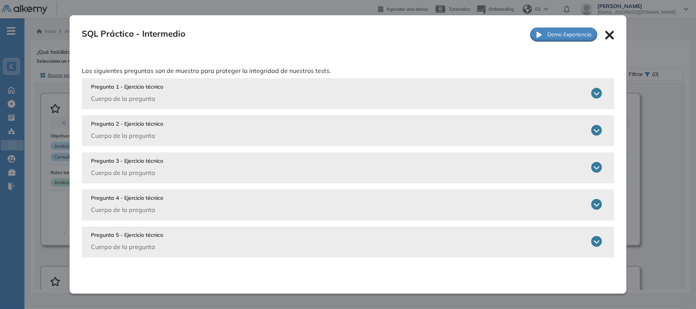
click at [422, 94] on div "Pregunta 1 - Ejercicio técnico Cuerpo de la pregunta" at bounding box center [346, 93] width 511 height 20
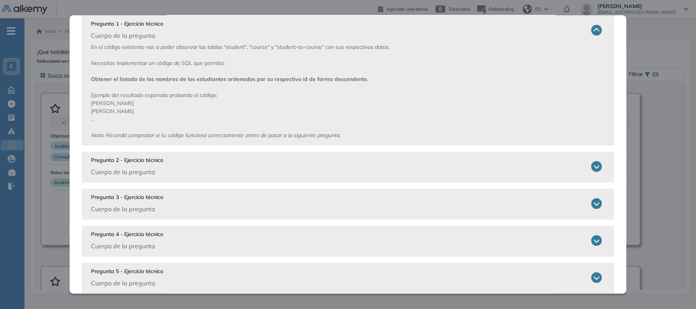
scroll to position [78, 0]
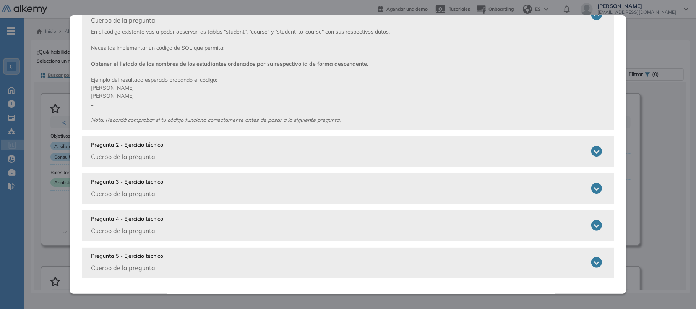
click at [382, 152] on div "Pregunta 2 - Ejercicio técnico Cuerpo de la pregunta" at bounding box center [346, 151] width 511 height 20
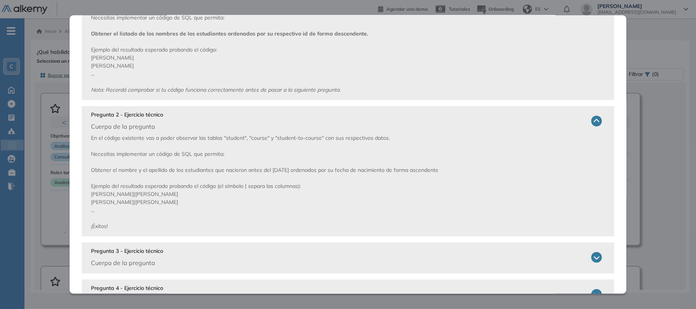
scroll to position [178, 0]
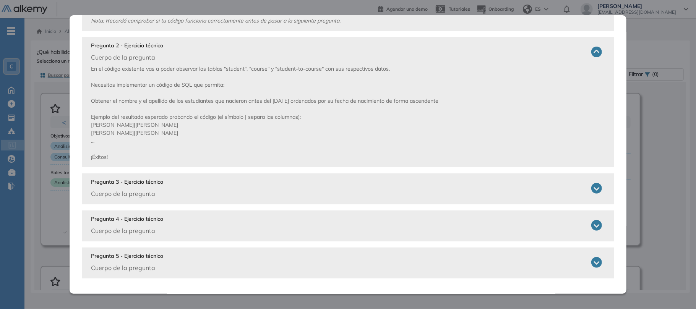
click at [306, 182] on div "Pregunta 3 - Ejercicio técnico Cuerpo de la pregunta" at bounding box center [346, 188] width 511 height 20
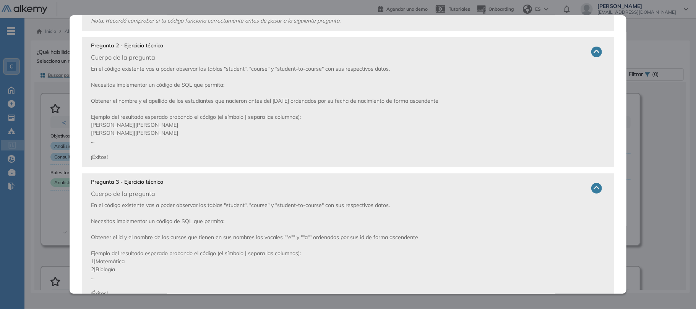
scroll to position [277, 0]
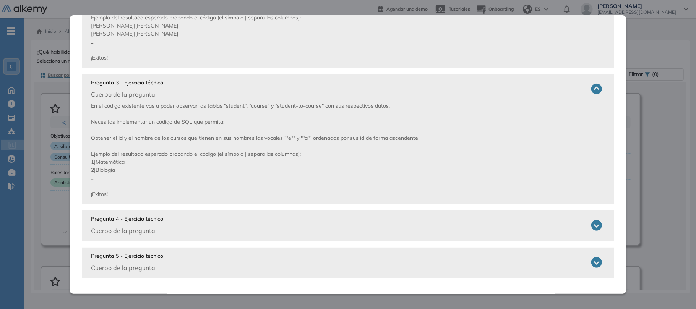
click at [254, 219] on div "Pregunta 4 - Ejercicio técnico Cuerpo de la pregunta" at bounding box center [346, 225] width 511 height 20
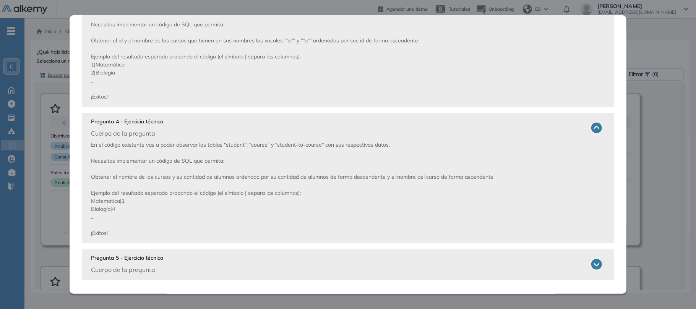
scroll to position [376, 0]
click at [199, 255] on div "Pregunta 5 - Ejercicio técnico Cuerpo de la pregunta" at bounding box center [346, 262] width 511 height 20
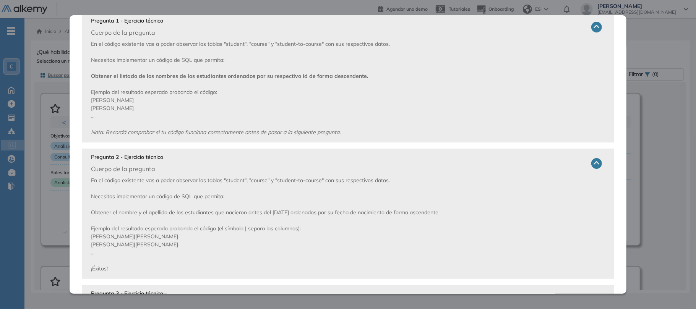
scroll to position [120, 0]
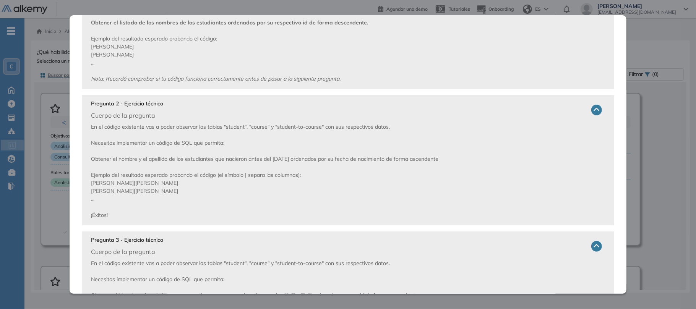
drag, startPoint x: 471, startPoint y: 159, endPoint x: 148, endPoint y: 153, distance: 323.8
click at [148, 153] on p "En el código existente vas a poder observar las tablas "student", "course" y "s…" at bounding box center [346, 171] width 511 height 96
copy span "Obtener el nombre y el apellido de los estudiantes que nacieron antes del 1 de …"
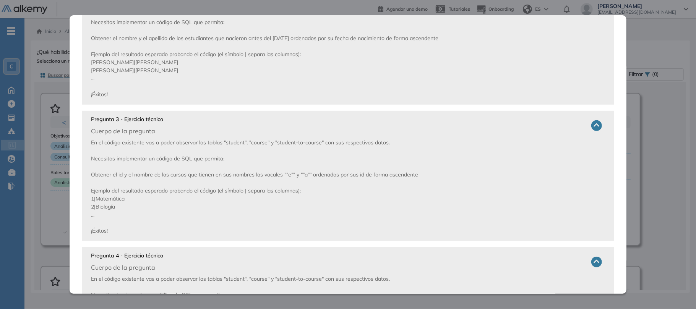
scroll to position [242, 0]
drag, startPoint x: 229, startPoint y: 213, endPoint x: 175, endPoint y: 206, distance: 54.0
click at [175, 206] on p "En el código existente vas a poder observar las tablas "student", "course" y "s…" at bounding box center [346, 186] width 511 height 96
click at [105, 198] on span "En el código existente vas a poder observar las tablas "student", "course" y "s…" at bounding box center [254, 185] width 327 height 95
drag, startPoint x: 92, startPoint y: 158, endPoint x: 98, endPoint y: 162, distance: 7.3
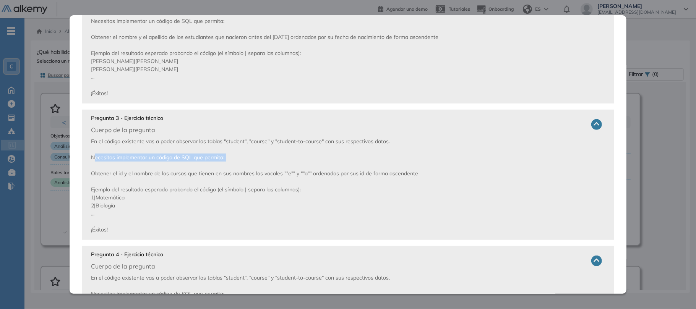
click at [98, 162] on p "En el código existente vas a poder observar las tablas "student", "course" y "s…" at bounding box center [346, 186] width 511 height 96
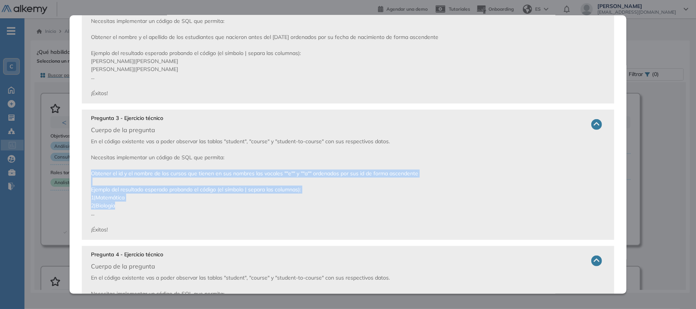
drag, startPoint x: 91, startPoint y: 170, endPoint x: 119, endPoint y: 206, distance: 45.7
click at [119, 206] on p "En el código existente vas a poder observar las tablas "student", "course" y "s…" at bounding box center [346, 186] width 511 height 96
copy span "Obtener el id y el nombre de los cursos que tienen en sus nombres las vocales "…"
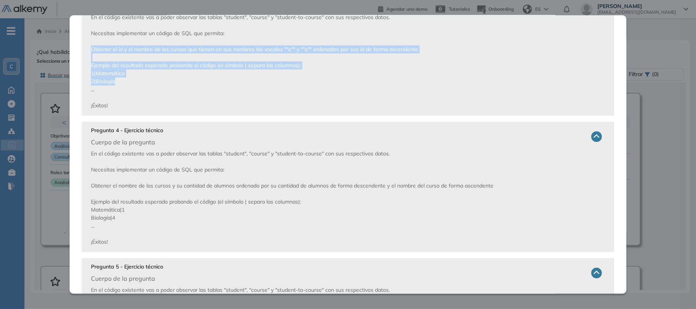
scroll to position [365, 0]
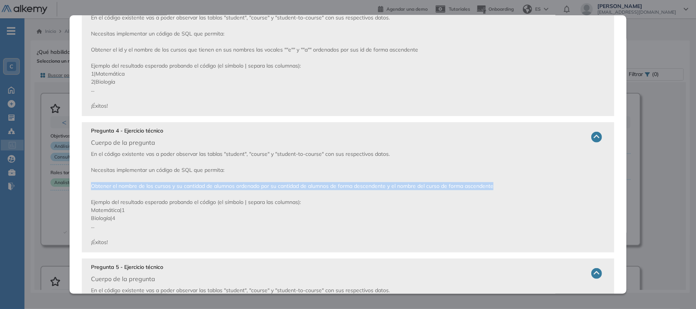
drag, startPoint x: 505, startPoint y: 186, endPoint x: 91, endPoint y: 183, distance: 414.7
click at [91, 183] on p "En el código existente vas a poder observar las tablas "student", "course" y "s…" at bounding box center [346, 198] width 511 height 96
copy span "Obtener el nombre de los cursos y su cantidad de alumnos ordenado por su cantid…"
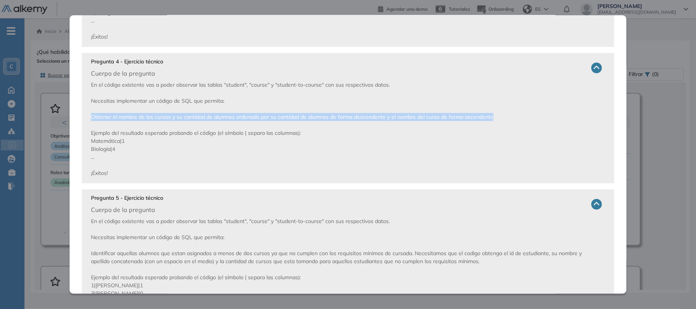
scroll to position [484, 0]
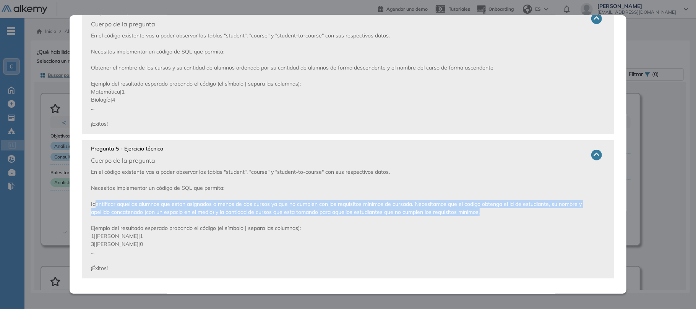
drag, startPoint x: 503, startPoint y: 213, endPoint x: 96, endPoint y: 206, distance: 407.9
click at [96, 206] on p "En el código existente vas a poder observar las tablas "student", "course" y "s…" at bounding box center [346, 220] width 511 height 104
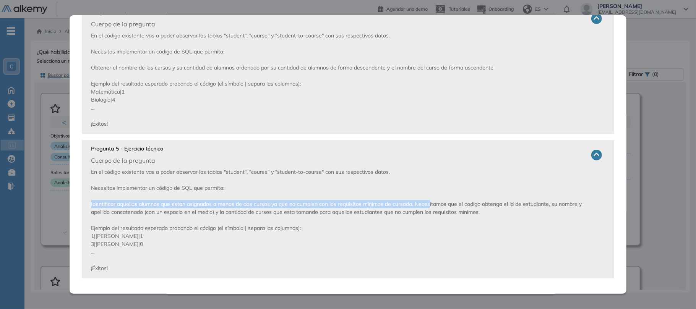
drag, startPoint x: 91, startPoint y: 204, endPoint x: 431, endPoint y: 206, distance: 340.2
click at [431, 206] on span "En el código existente vas a poder observar las tablas "student", "course" y "s…" at bounding box center [336, 220] width 491 height 103
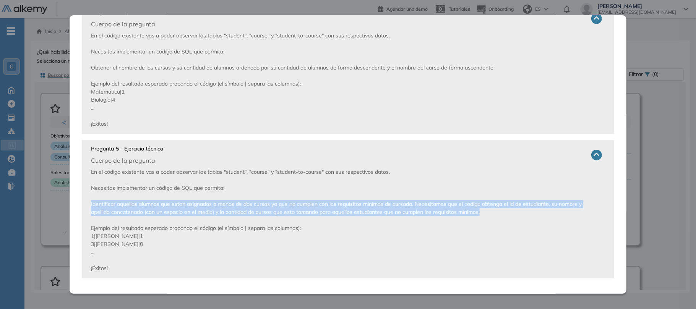
drag, startPoint x: 510, startPoint y: 216, endPoint x: 81, endPoint y: 202, distance: 428.7
copy span "Identificar aquellas alumnos que estan asignados a menos de dos cursos ya que n…"
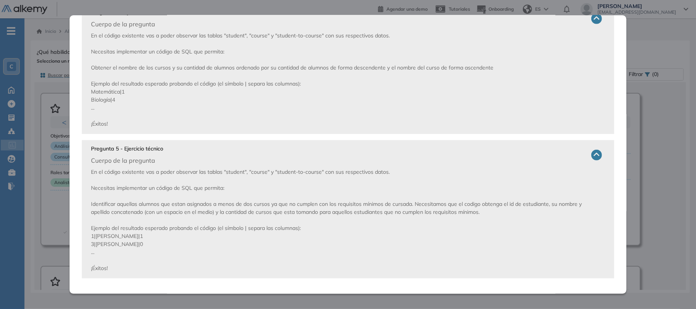
click at [483, 221] on p "En el código existente vas a poder observar las tablas "student", "course" y "s…" at bounding box center [346, 220] width 511 height 104
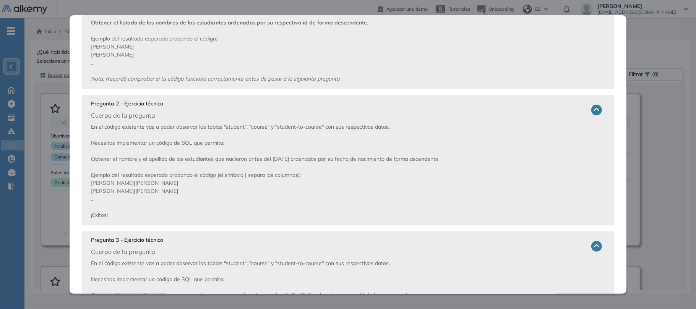
scroll to position [121, 0]
drag, startPoint x: 474, startPoint y: 159, endPoint x: 80, endPoint y: 145, distance: 395.1
click at [80, 145] on div "Las siguientes preguntas son de muestra para proteger la integridad de nuestros…" at bounding box center [348, 295] width 557 height 724
copy span "Necesitas implementar un código de SQL que permita: Obtener el nombre y el apel…"
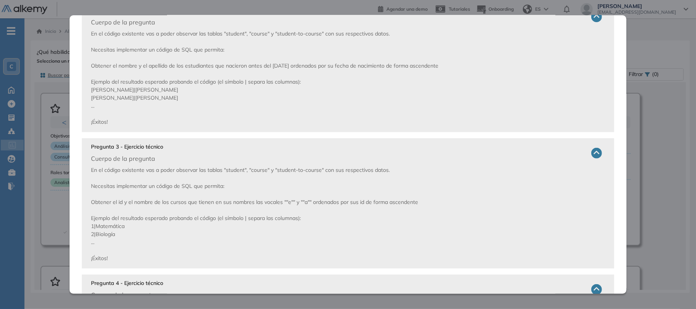
scroll to position [213, 0]
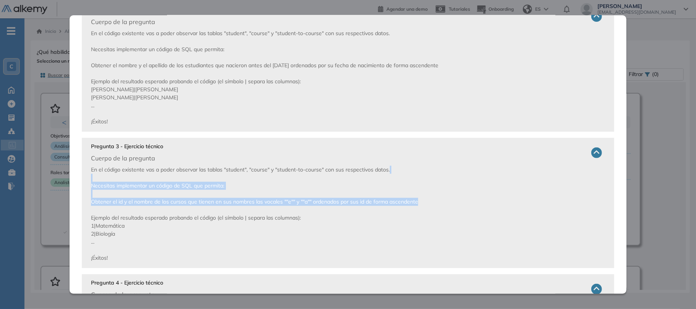
drag, startPoint x: 421, startPoint y: 203, endPoint x: 67, endPoint y: 174, distance: 354.7
click at [67, 174] on div "SQL Práctico - Intermedio Intermedio Ver preguntas de muestra Demo Experiencia …" at bounding box center [348, 154] width 696 height 309
copy span "Necesitas implementar un código de SQL que permita: Obtener el id y el nombre d…"
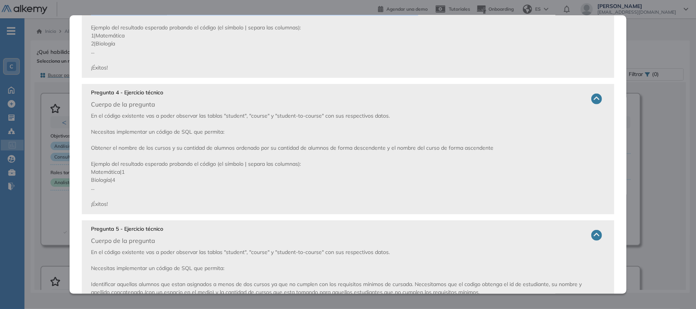
scroll to position [406, 0]
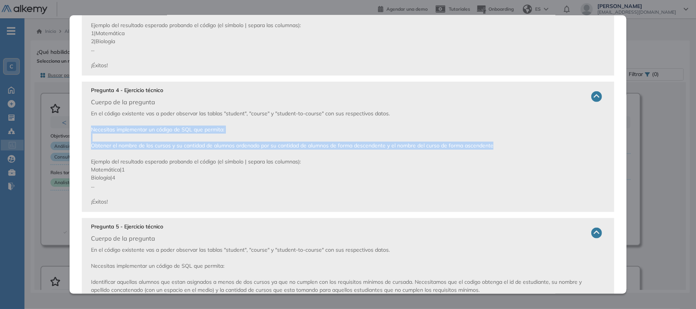
drag, startPoint x: 505, startPoint y: 143, endPoint x: 88, endPoint y: 127, distance: 416.9
click at [88, 127] on div "Pregunta 4 - Ejercicio técnico Cuerpo de la pregunta En el código existente vas…" at bounding box center [348, 147] width 532 height 130
copy span "Necesitas implementar un código de SQL que permita: Obtener el nombre de los cu…"
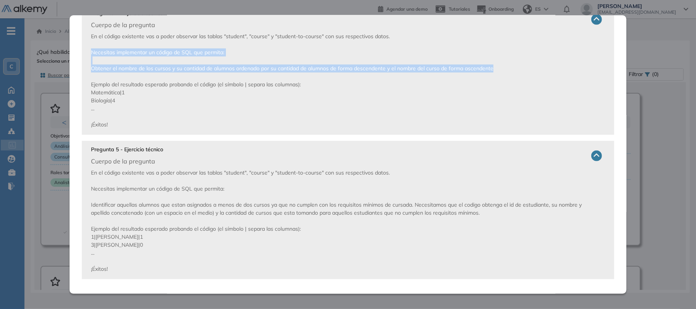
scroll to position [484, 0]
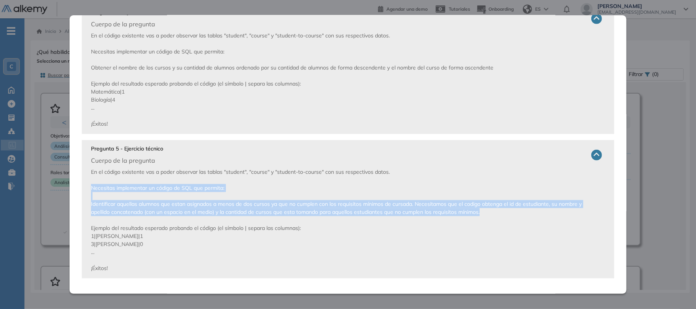
drag, startPoint x: 485, startPoint y: 215, endPoint x: 92, endPoint y: 185, distance: 394.4
click at [92, 185] on p "En el código existente vas a poder observar las tablas "student", "course" y "s…" at bounding box center [346, 220] width 511 height 104
copy span "Necesitas implementar un código de SQL que permita: Identificar aquellas alumno…"
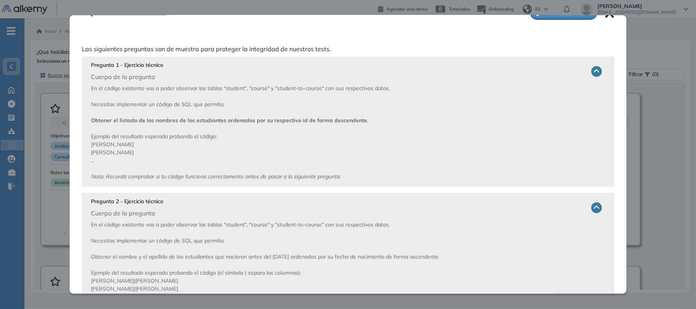
scroll to position [0, 0]
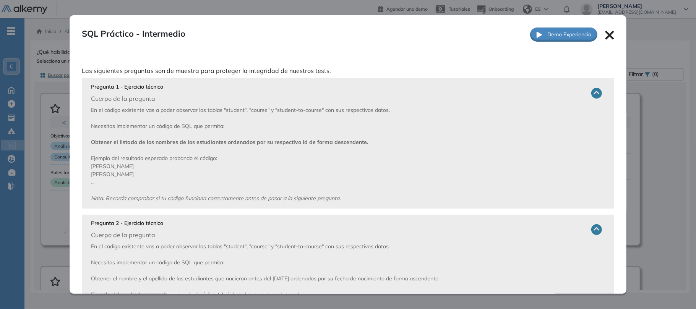
click at [605, 36] on icon at bounding box center [609, 35] width 9 height 9
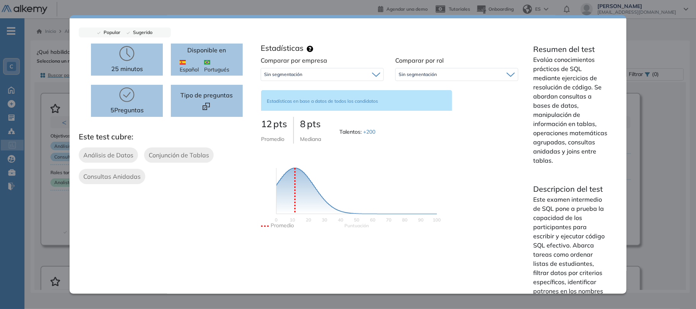
scroll to position [41, 0]
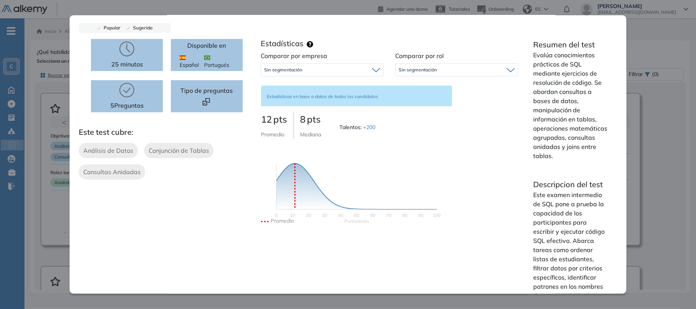
click at [372, 124] on span "+200" at bounding box center [369, 127] width 12 height 7
drag, startPoint x: 292, startPoint y: 171, endPoint x: 453, endPoint y: 190, distance: 161.6
click at [453, 190] on div "Comparar por empresa Sin segmentación Sin segmentación Comparar por rol Sin seg…" at bounding box center [389, 145] width 269 height 189
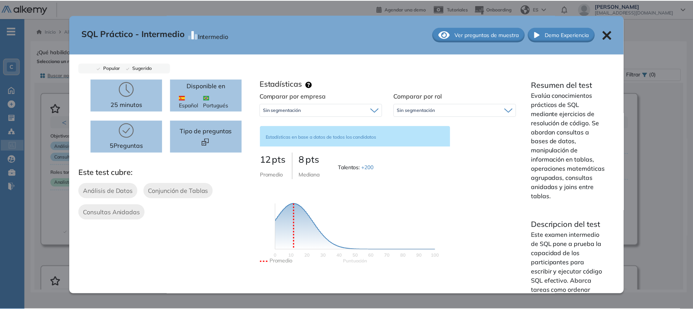
scroll to position [0, 0]
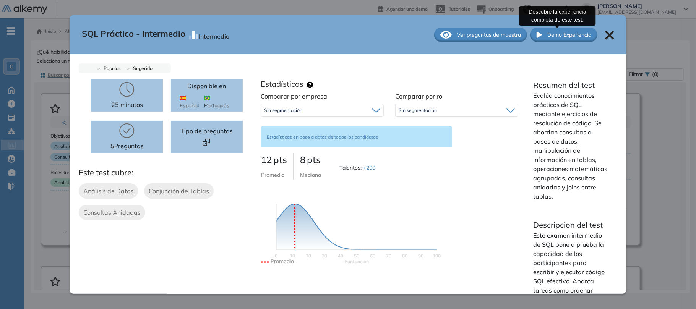
click at [553, 37] on span "Demo Experiencia" at bounding box center [569, 35] width 44 height 8
click at [606, 34] on icon at bounding box center [609, 35] width 9 height 9
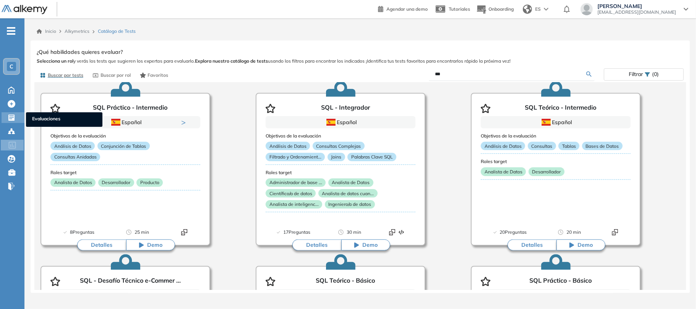
click at [14, 116] on icon at bounding box center [11, 118] width 6 height 6
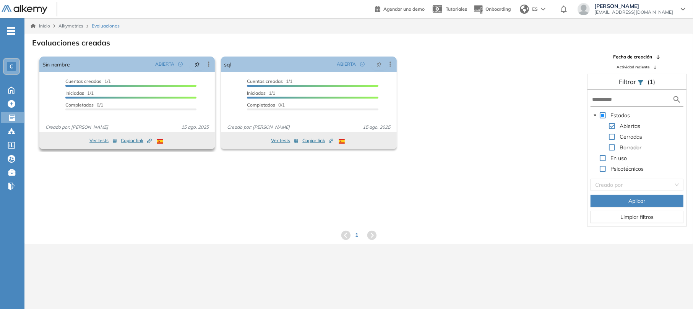
click at [102, 141] on button "Ver tests" at bounding box center [103, 140] width 28 height 9
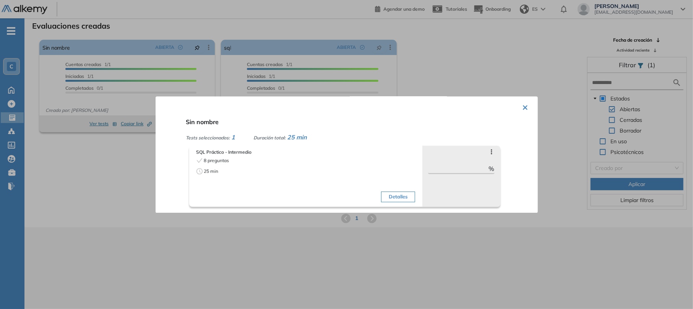
scroll to position [18, 0]
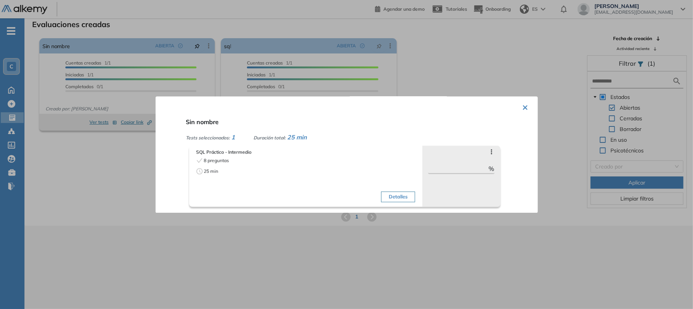
click at [401, 196] on button "Detalles" at bounding box center [398, 196] width 34 height 11
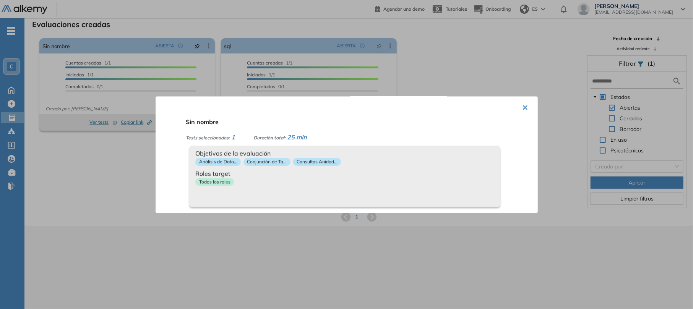
click at [524, 106] on button "×" at bounding box center [525, 106] width 6 height 15
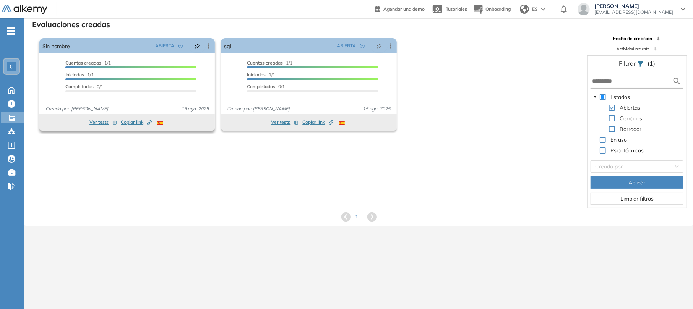
click at [92, 121] on button "Ver tests" at bounding box center [103, 122] width 28 height 9
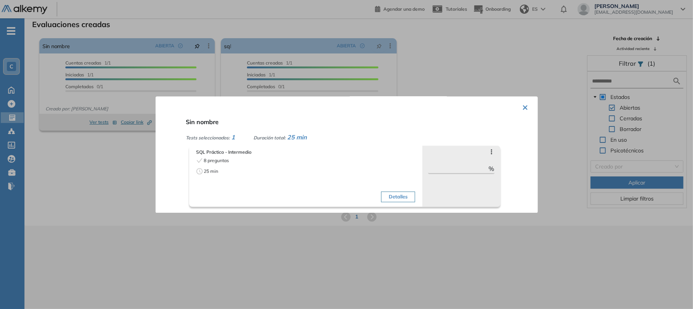
click at [394, 197] on button "Detalles" at bounding box center [398, 196] width 34 height 11
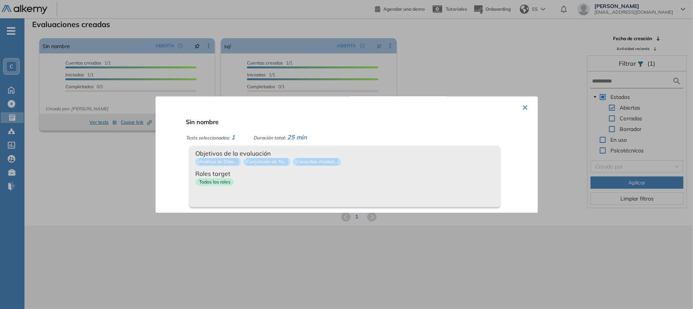
drag, startPoint x: 345, startPoint y: 159, endPoint x: 196, endPoint y: 166, distance: 149.2
click at [196, 166] on div "Análisis de Dato... Conjunción de Ta... Consultas Anidad..." at bounding box center [344, 163] width 299 height 11
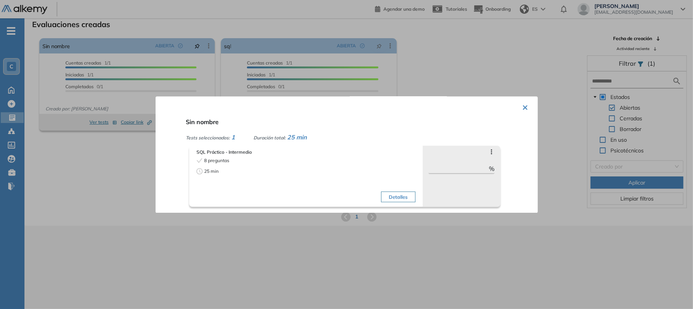
click at [401, 199] on button "Detalles" at bounding box center [398, 196] width 34 height 11
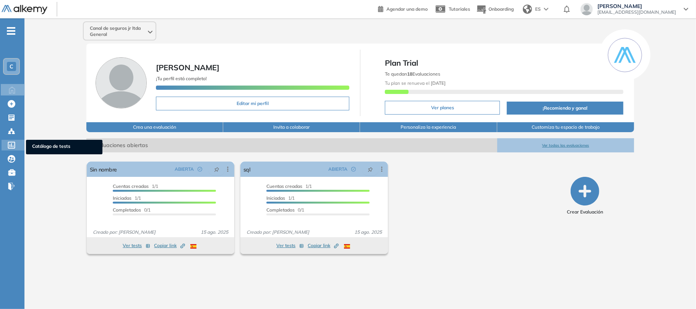
click at [10, 142] on icon at bounding box center [12, 145] width 8 height 7
